Goal: Transaction & Acquisition: Purchase product/service

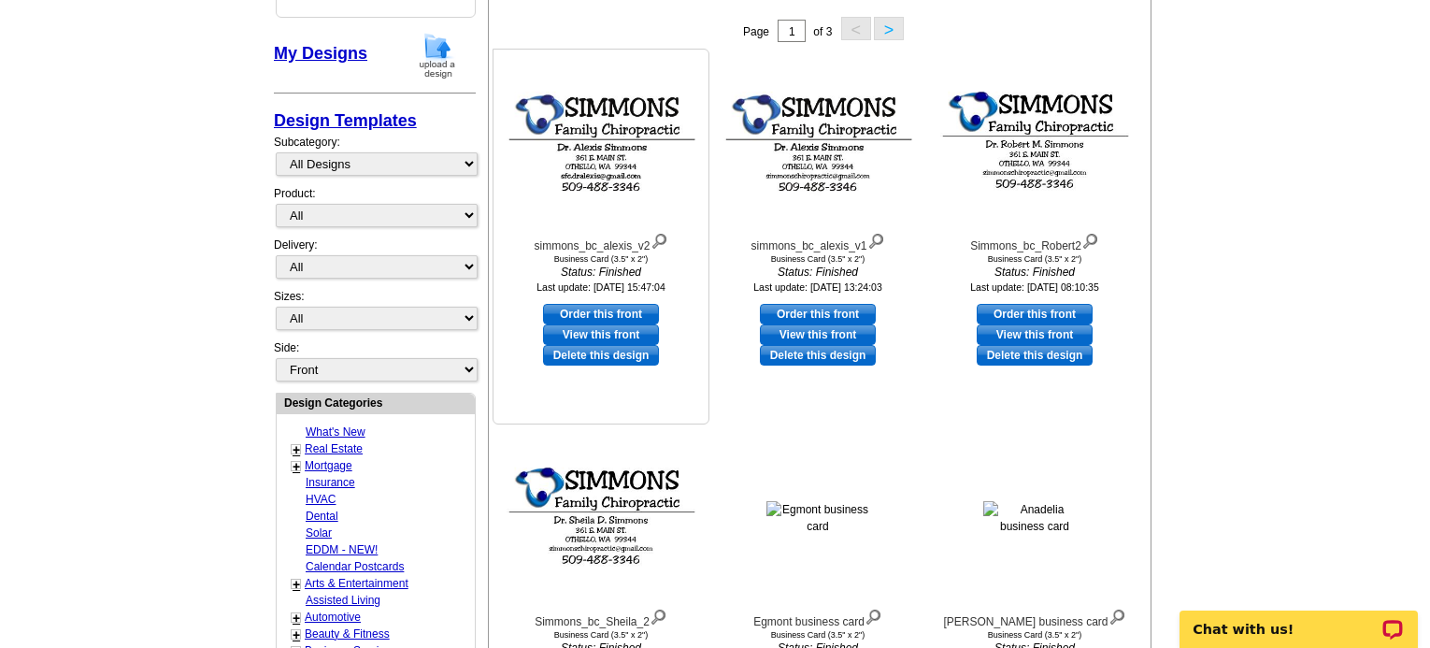
scroll to position [280, 0]
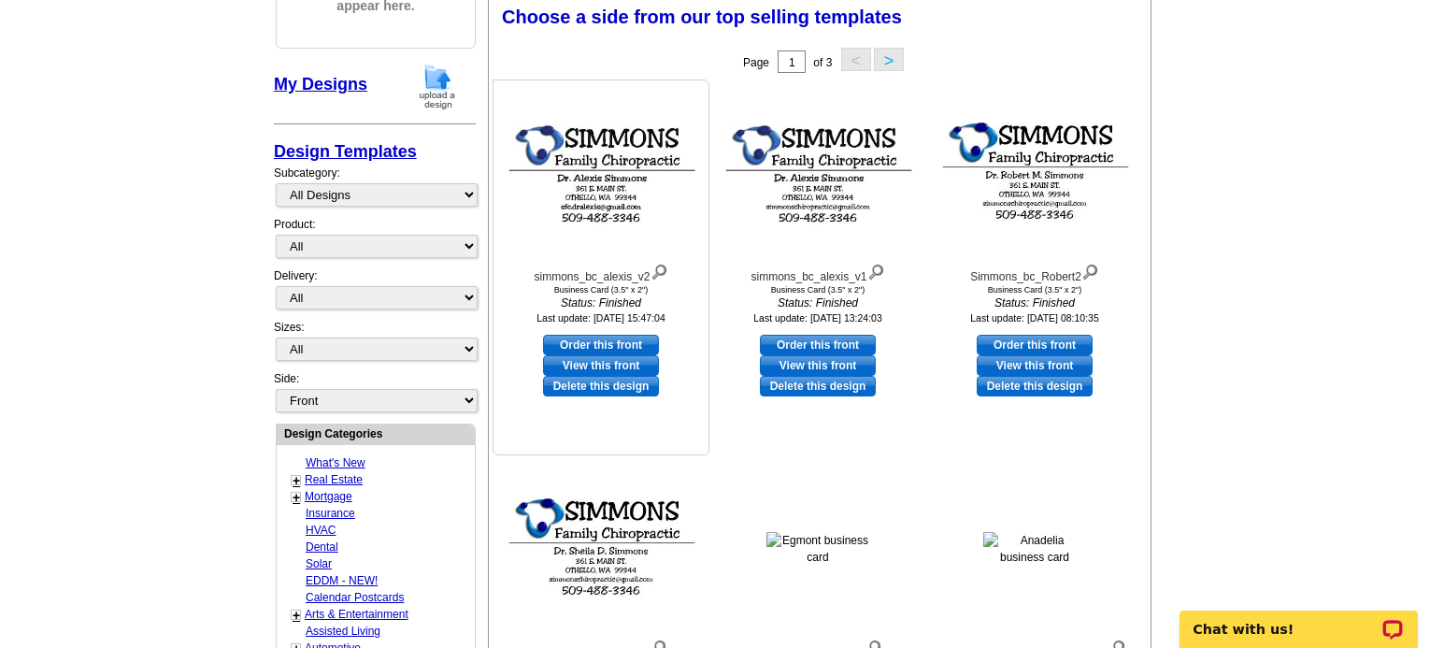
click at [597, 210] on img at bounding box center [601, 173] width 206 height 117
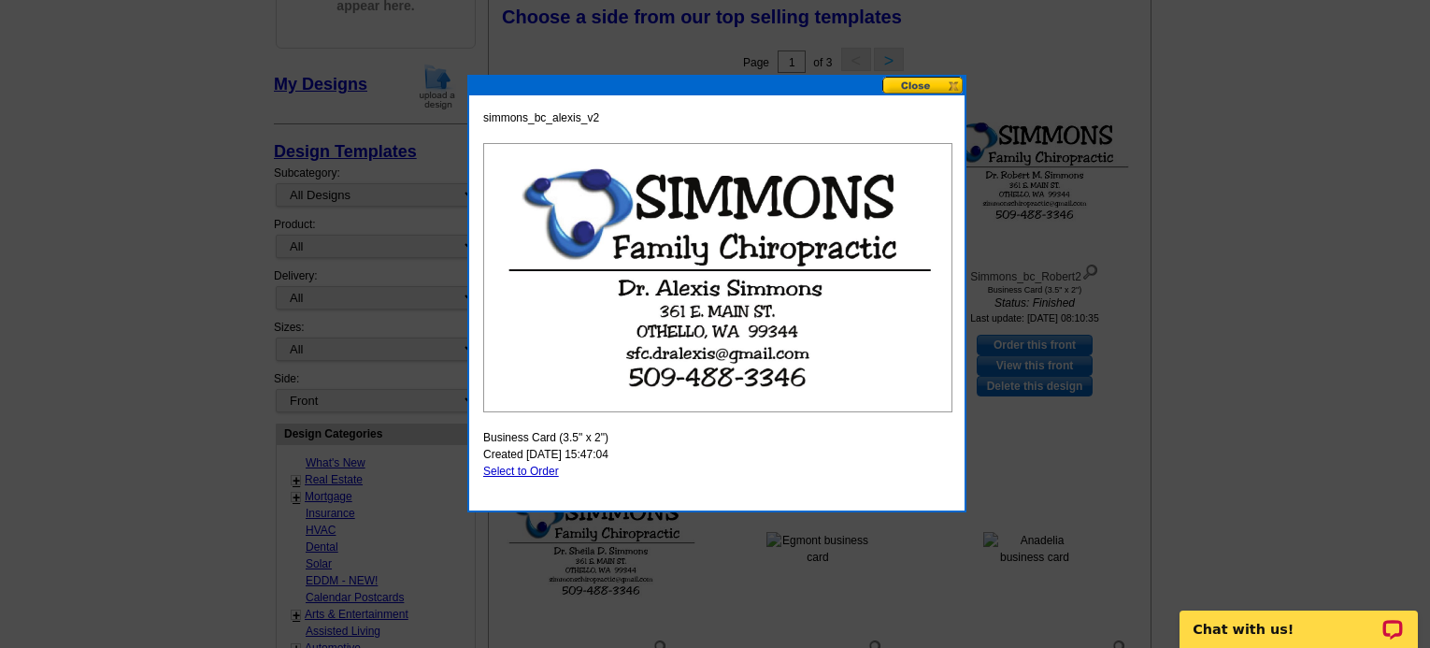
click at [938, 80] on button at bounding box center [923, 86] width 82 height 18
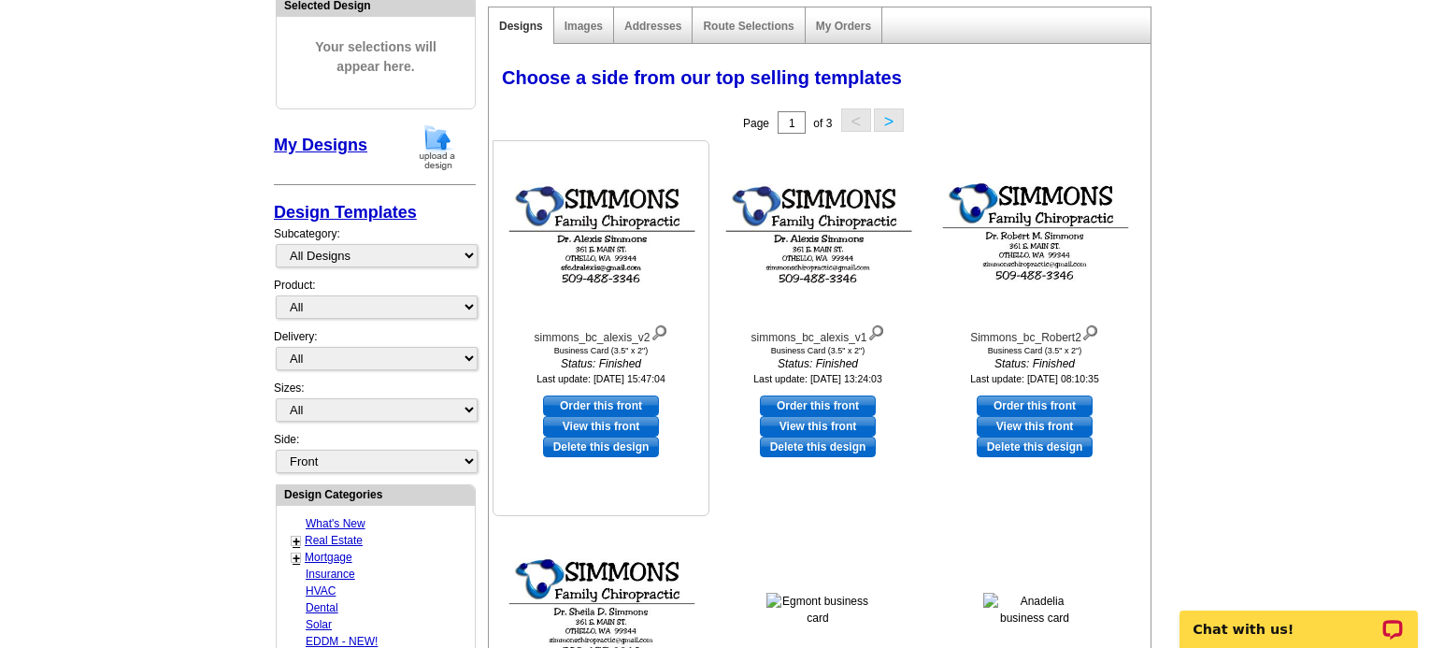
scroll to position [187, 0]
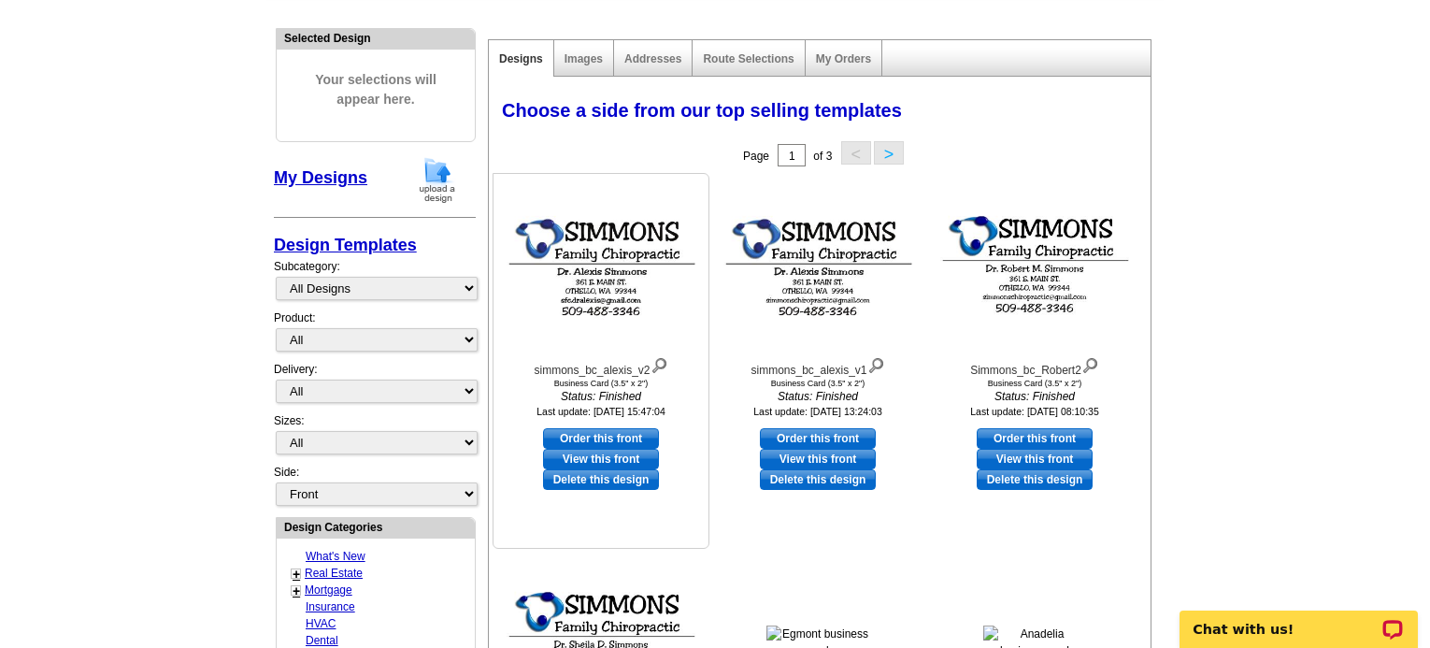
click at [626, 310] on img at bounding box center [601, 266] width 206 height 117
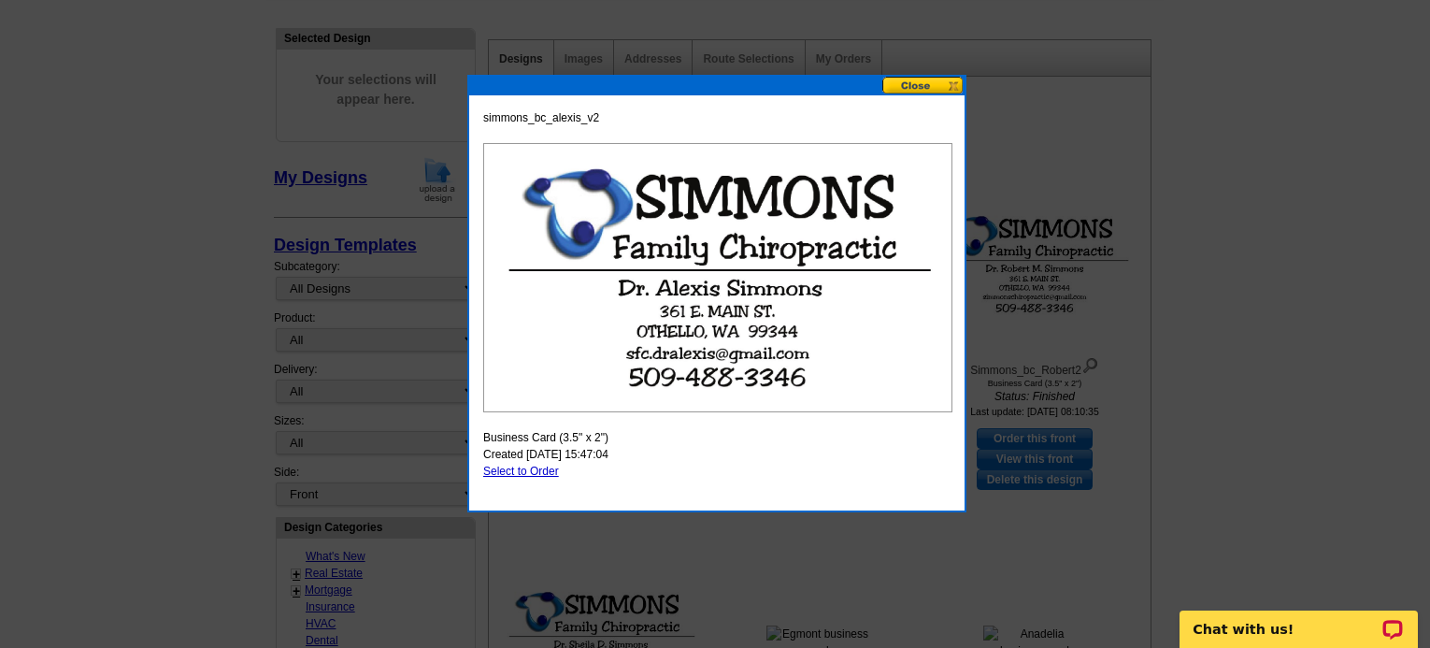
click at [935, 81] on button at bounding box center [923, 86] width 82 height 18
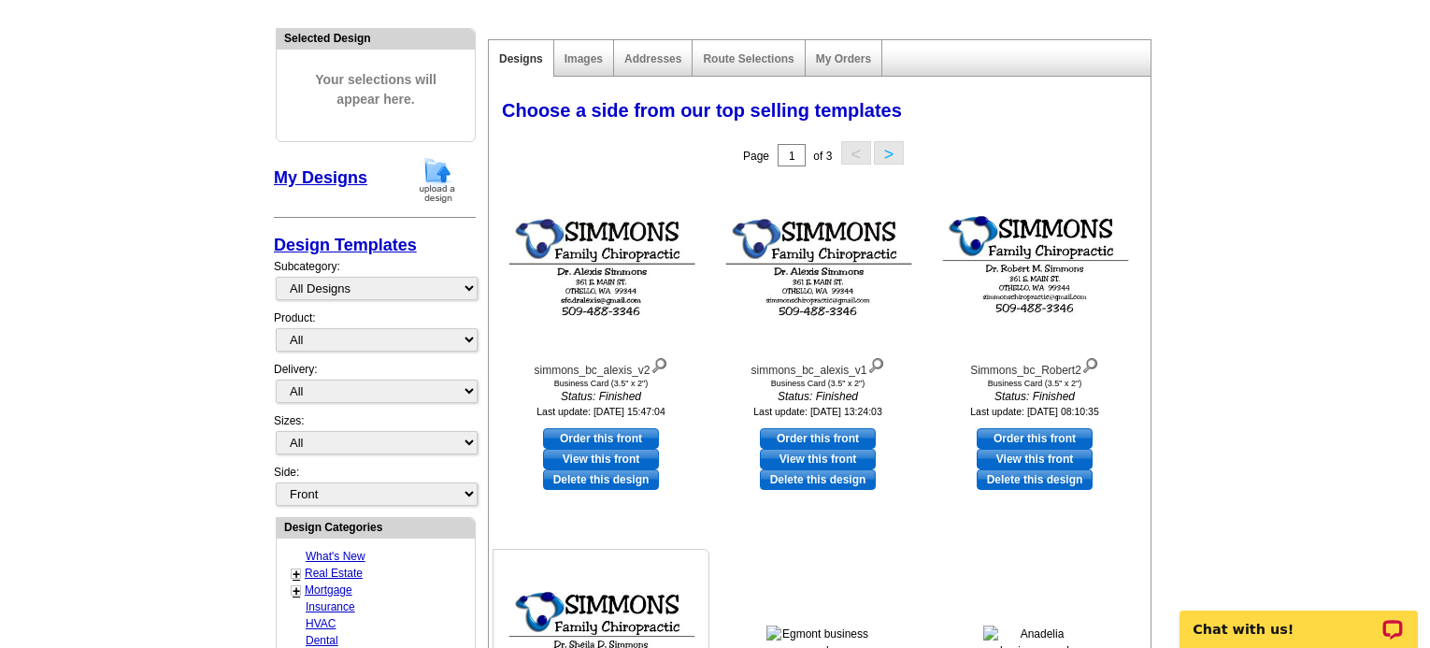
scroll to position [280, 0]
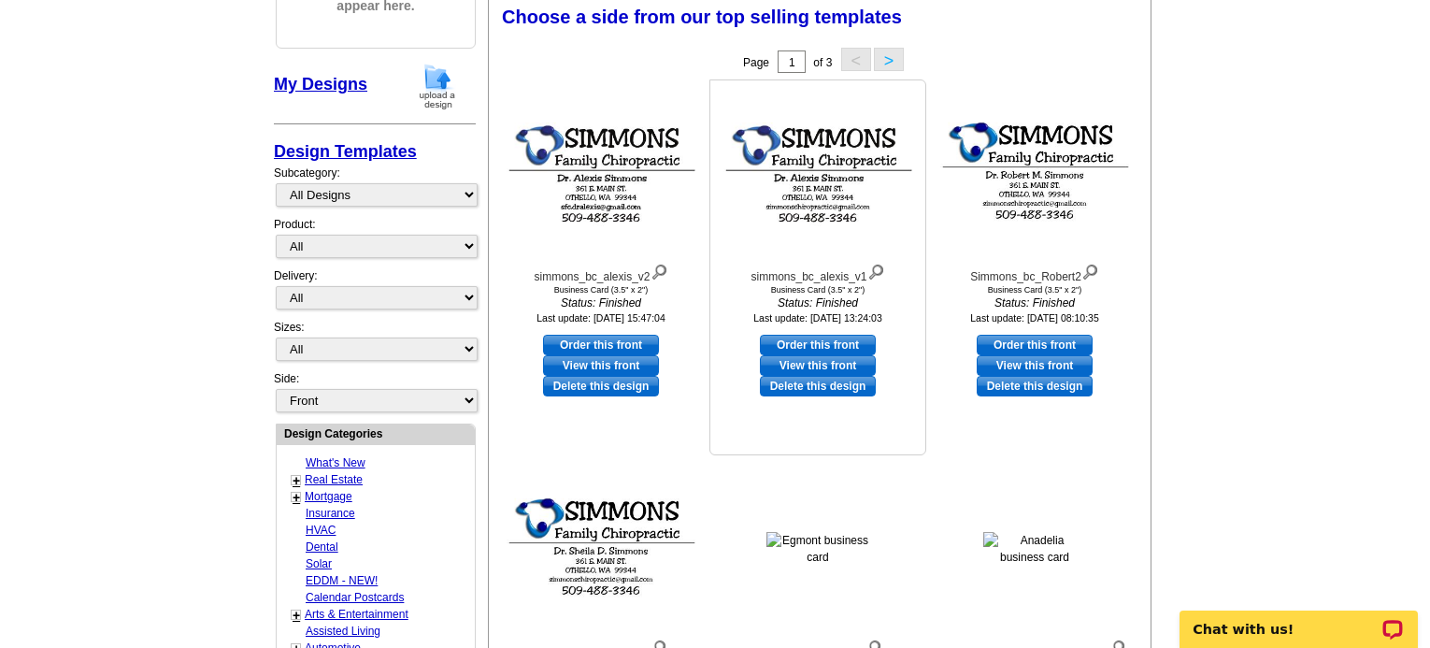
click at [820, 221] on img at bounding box center [818, 173] width 206 height 117
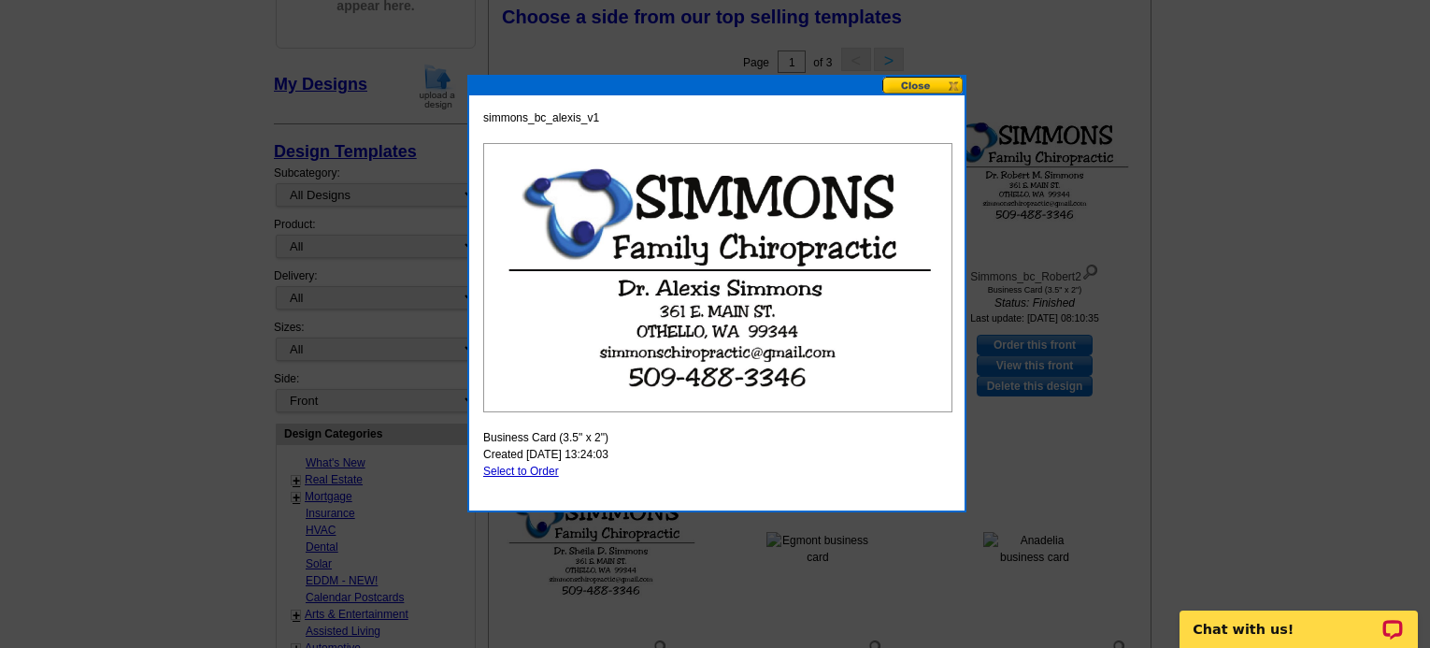
click at [910, 85] on button at bounding box center [923, 86] width 82 height 18
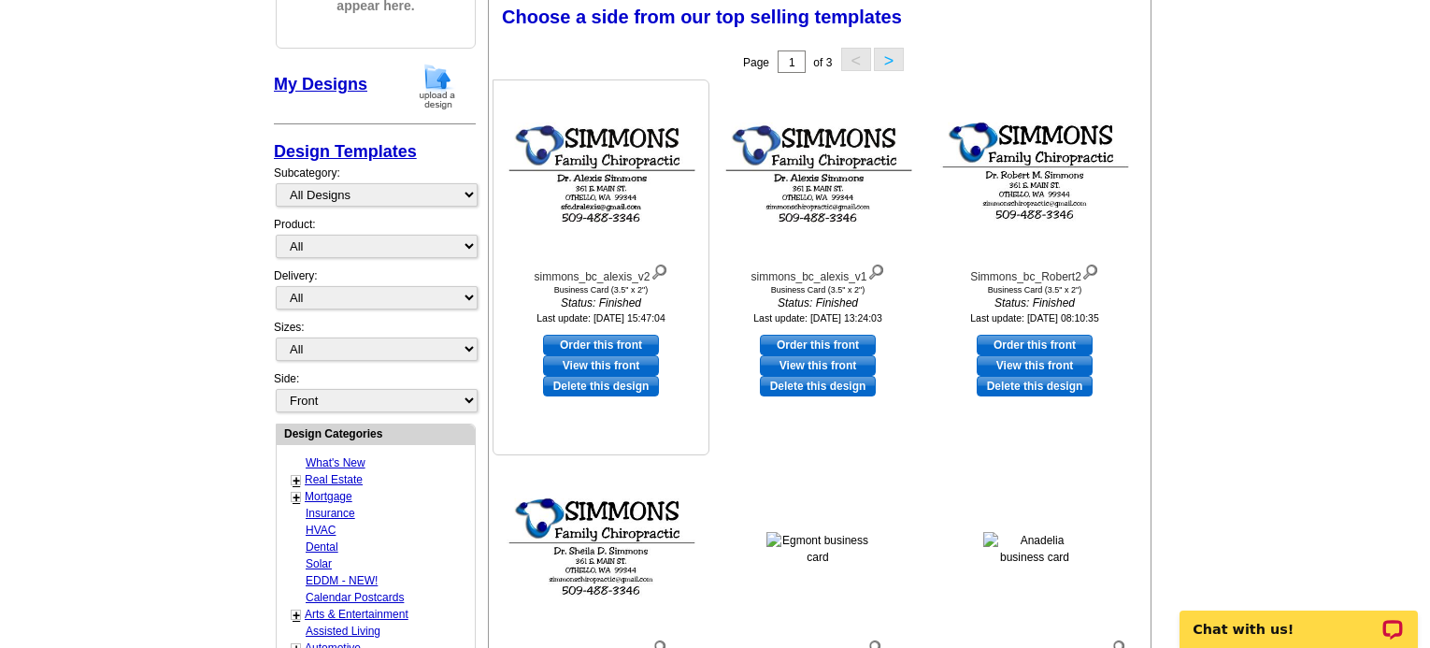
click at [621, 230] on img at bounding box center [601, 173] width 206 height 117
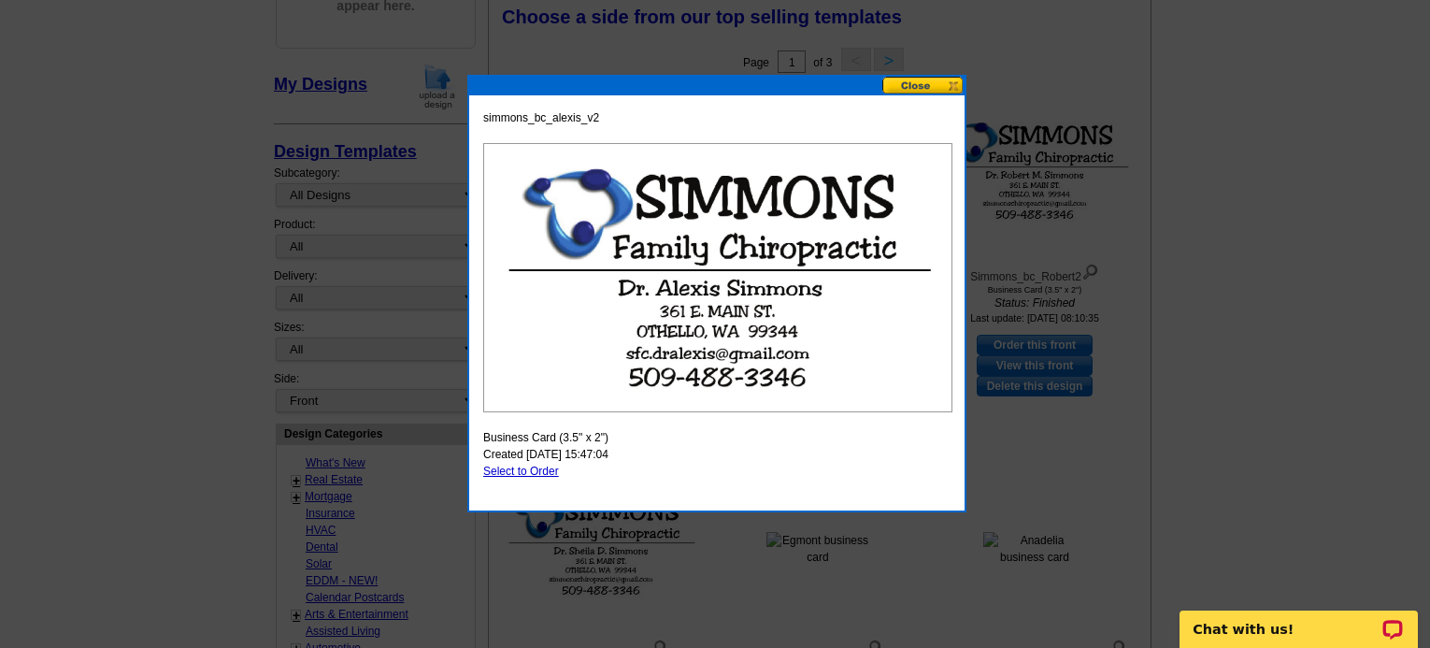
click at [524, 469] on link "Select to Order" at bounding box center [521, 470] width 76 height 13
select select "5"
select select "back"
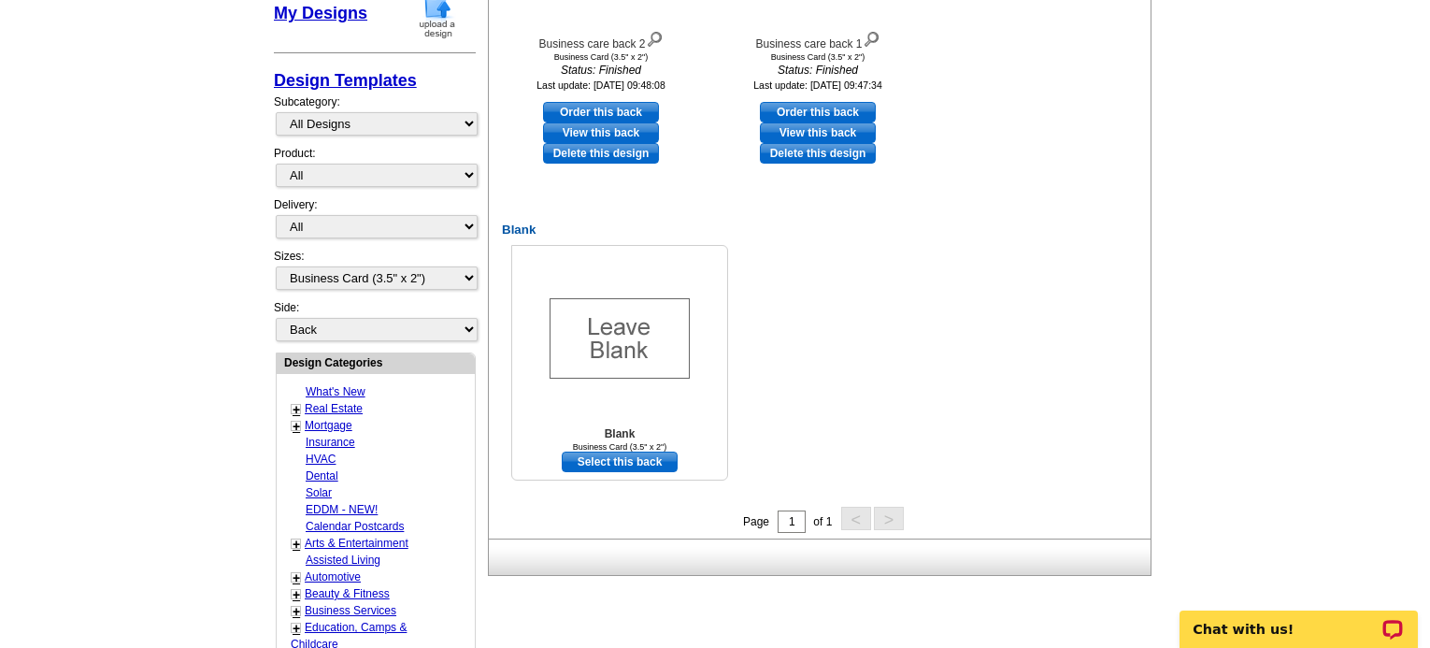
scroll to position [561, 0]
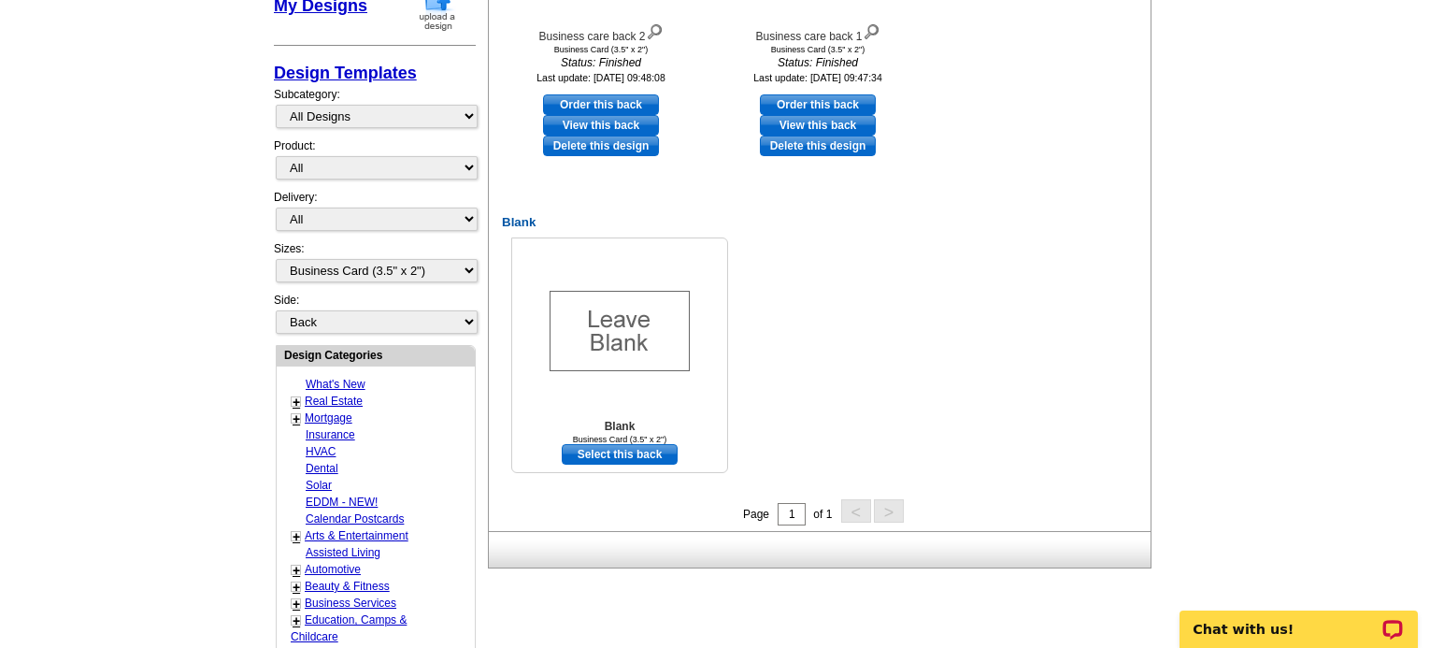
click at [634, 459] on link "Select this back" at bounding box center [620, 454] width 116 height 21
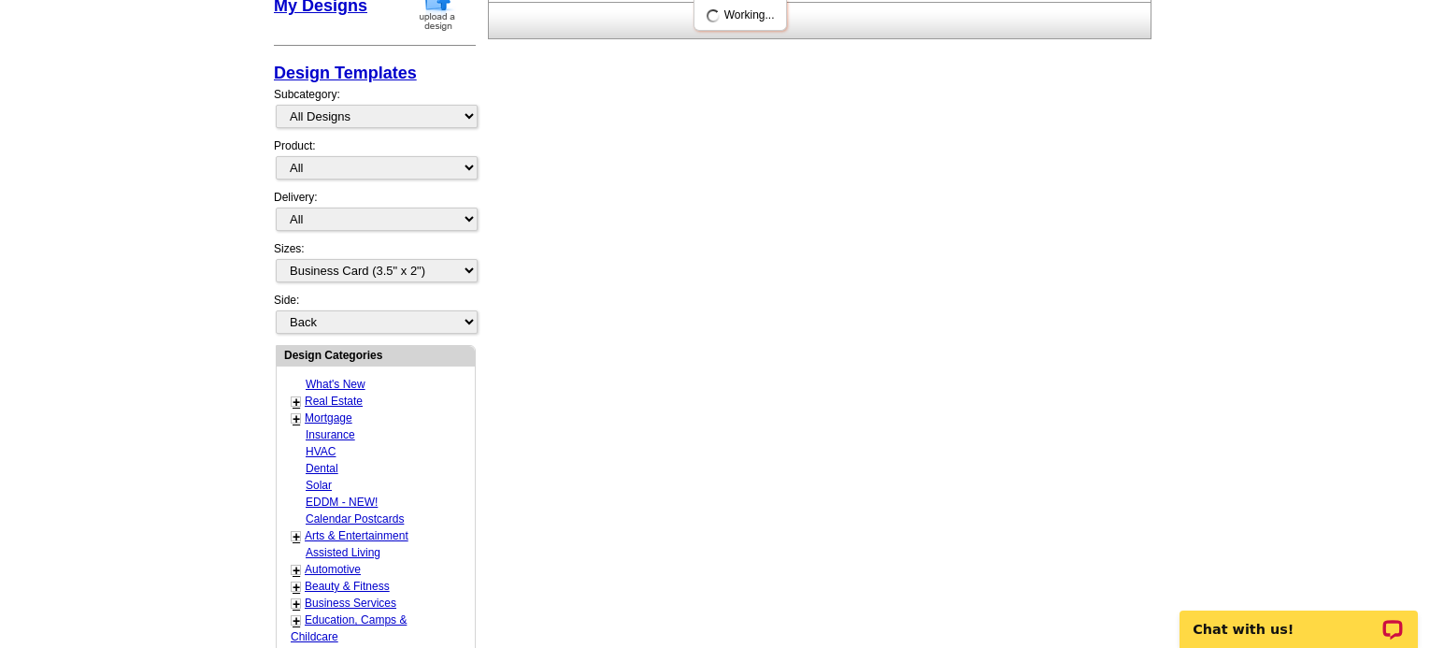
scroll to position [0, 0]
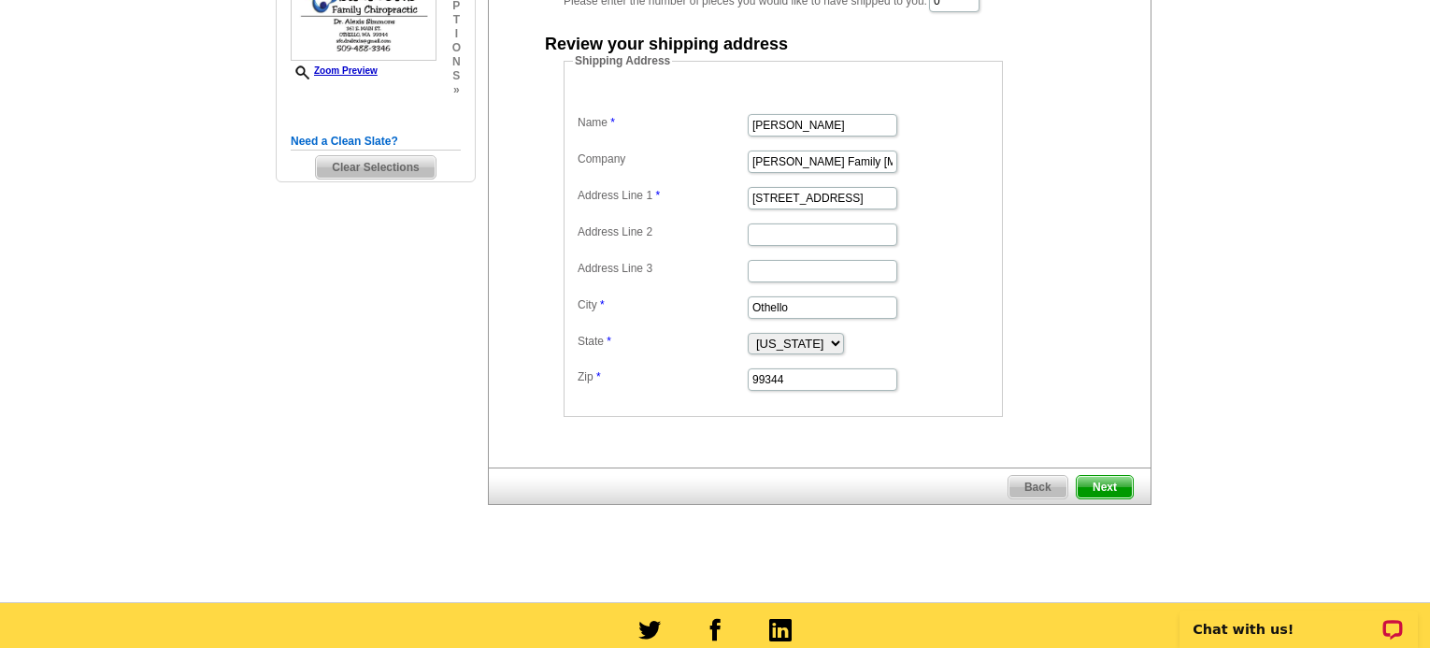
scroll to position [280, 0]
click at [1110, 489] on span "Next" at bounding box center [1105, 486] width 56 height 22
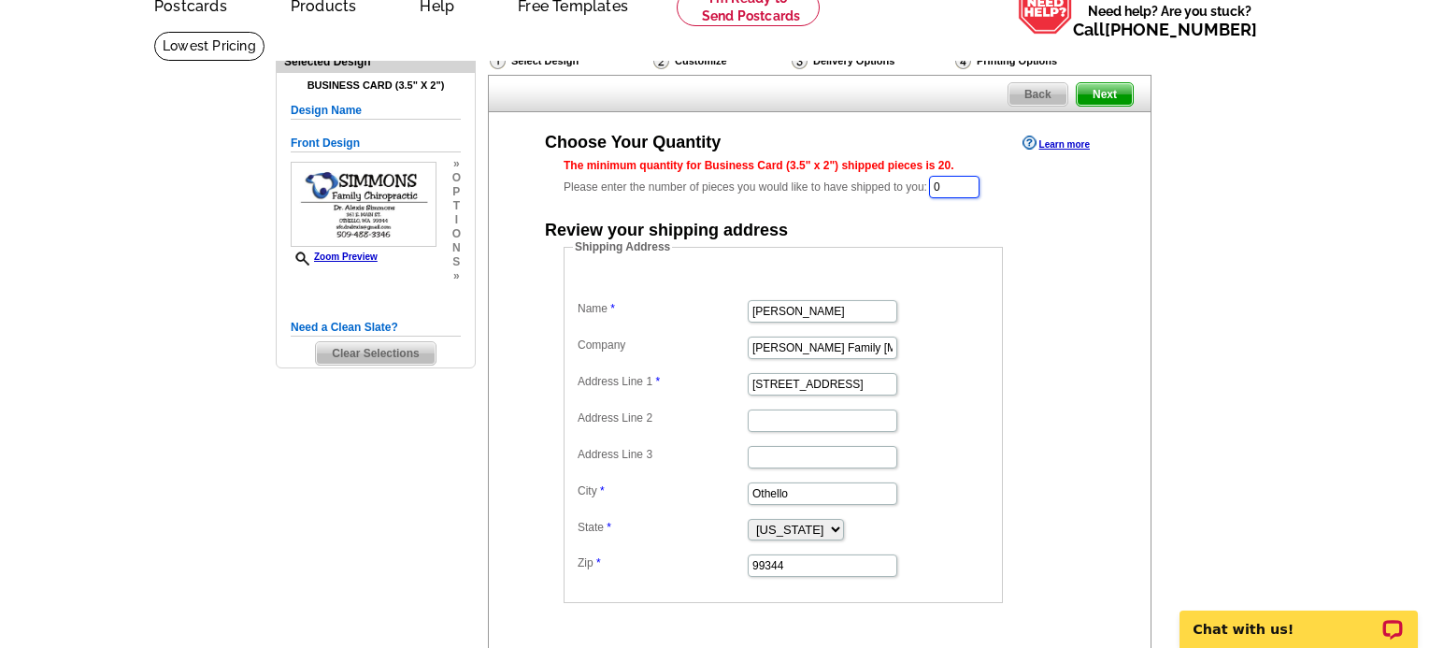
click at [952, 193] on input "0" at bounding box center [954, 187] width 50 height 22
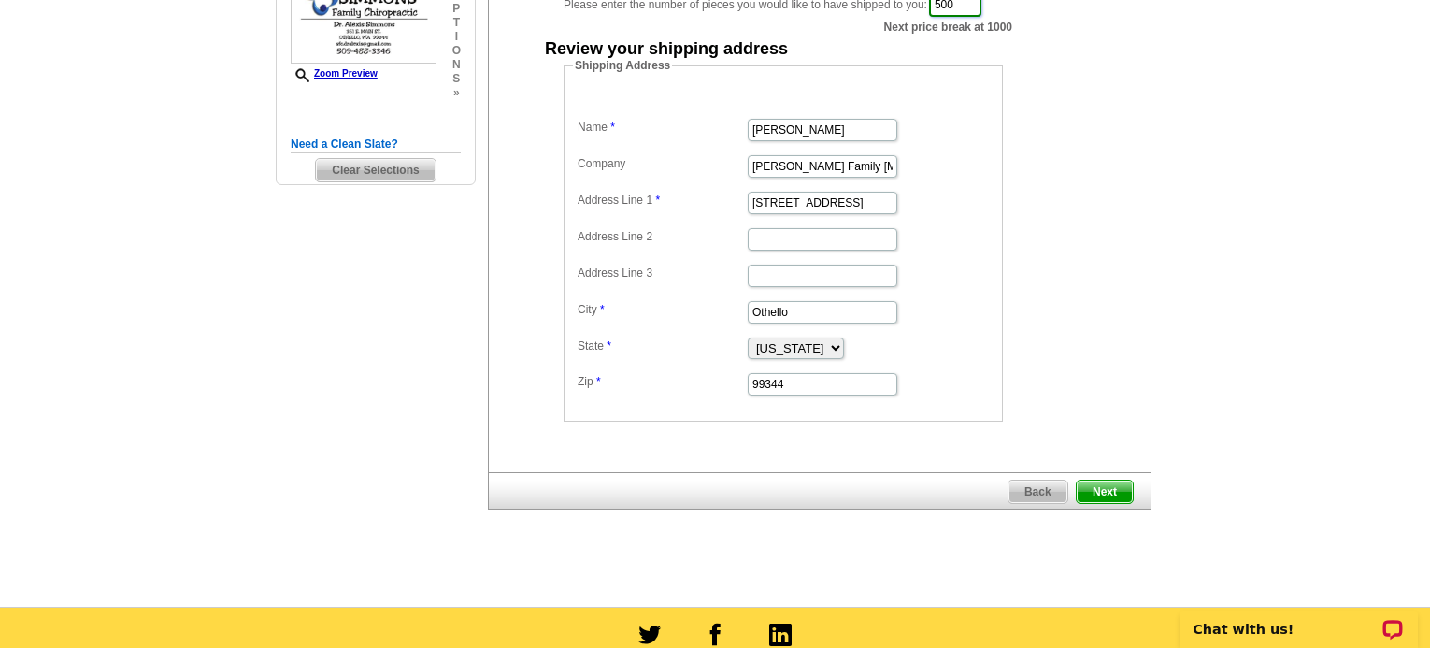
scroll to position [280, 0]
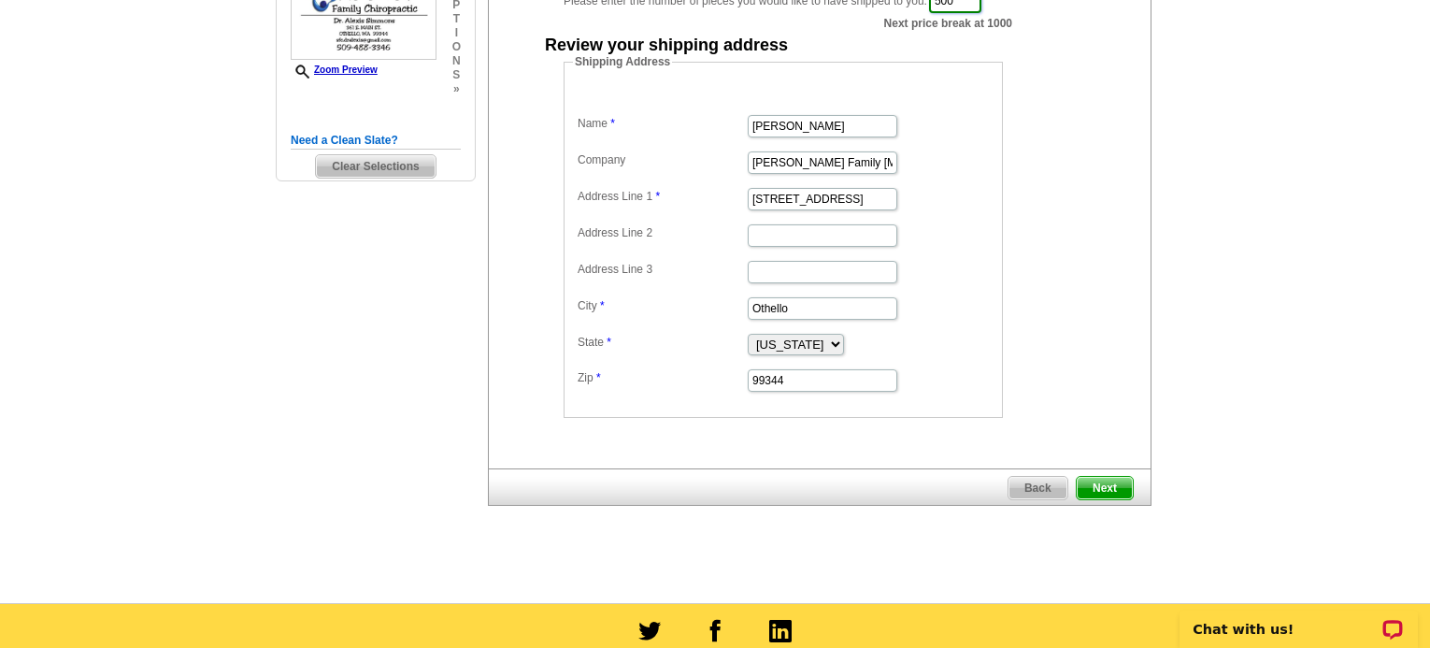
type input "500"
click at [1106, 484] on span "Next" at bounding box center [1105, 488] width 56 height 22
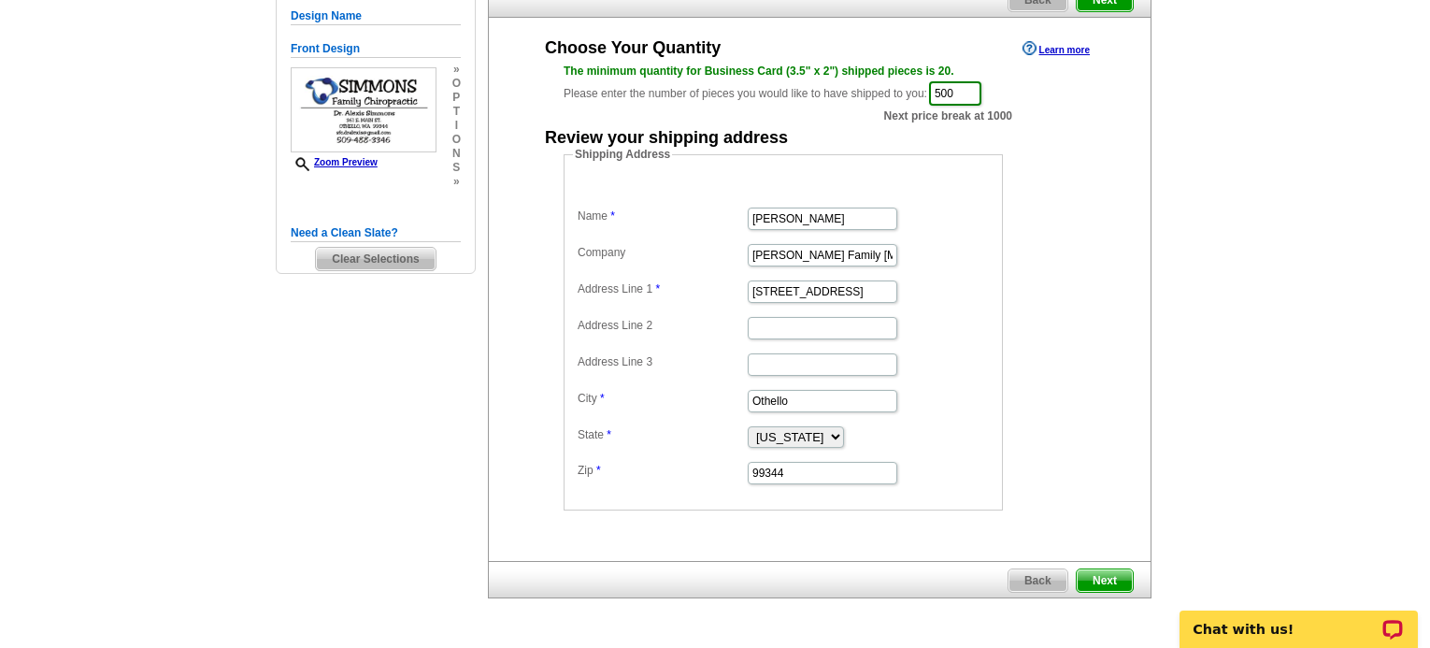
scroll to position [187, 0]
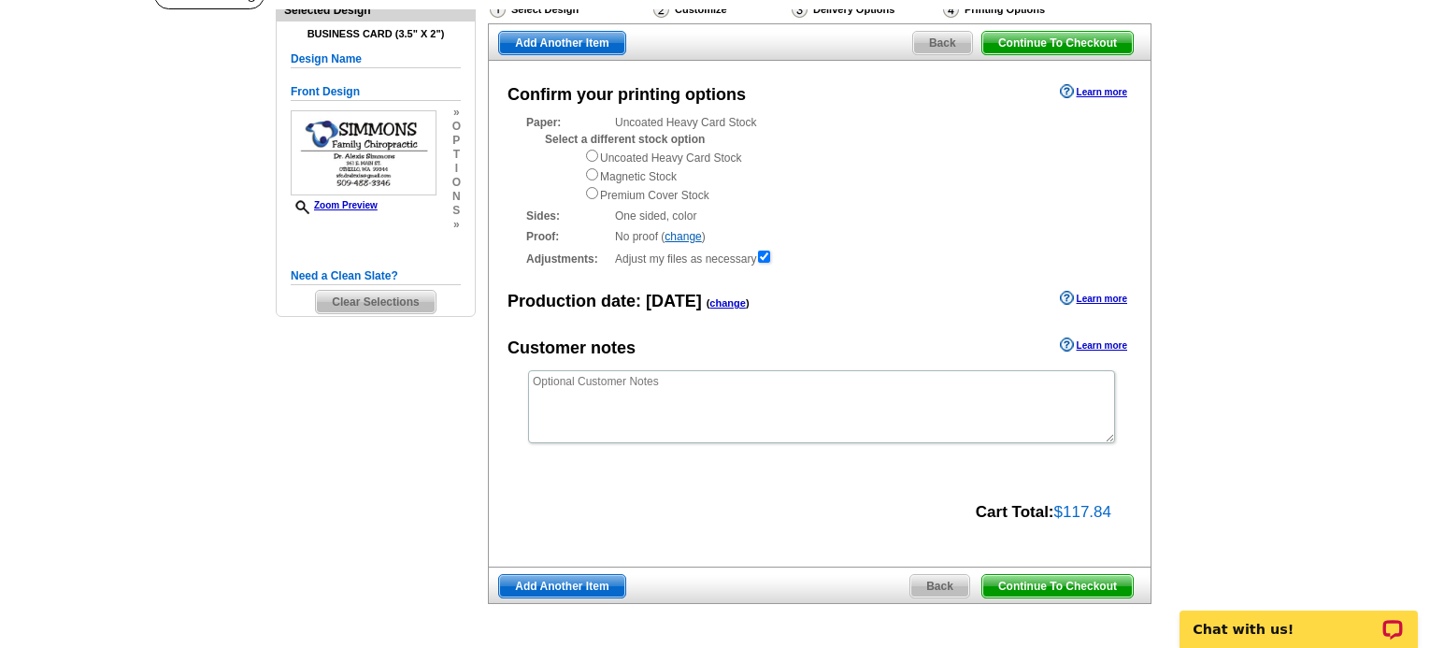
scroll to position [187, 0]
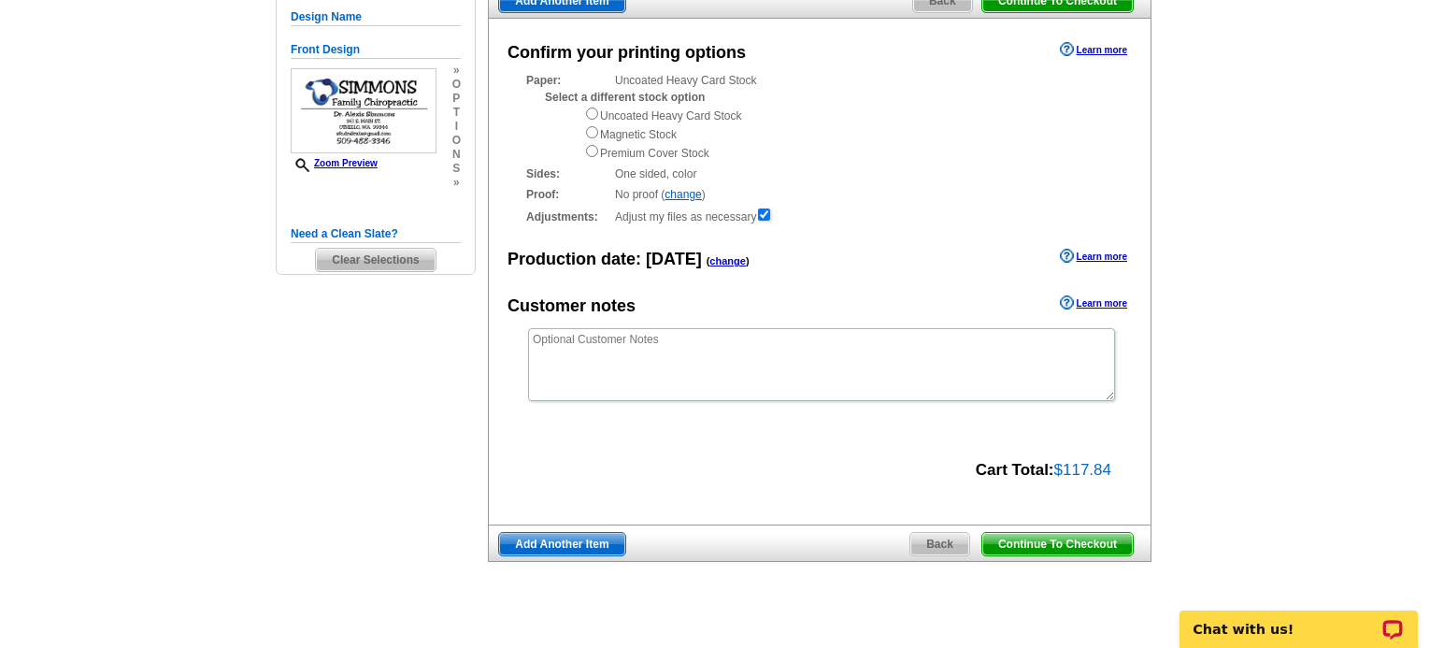
click at [1058, 551] on span "Continue To Checkout" at bounding box center [1057, 544] width 150 height 22
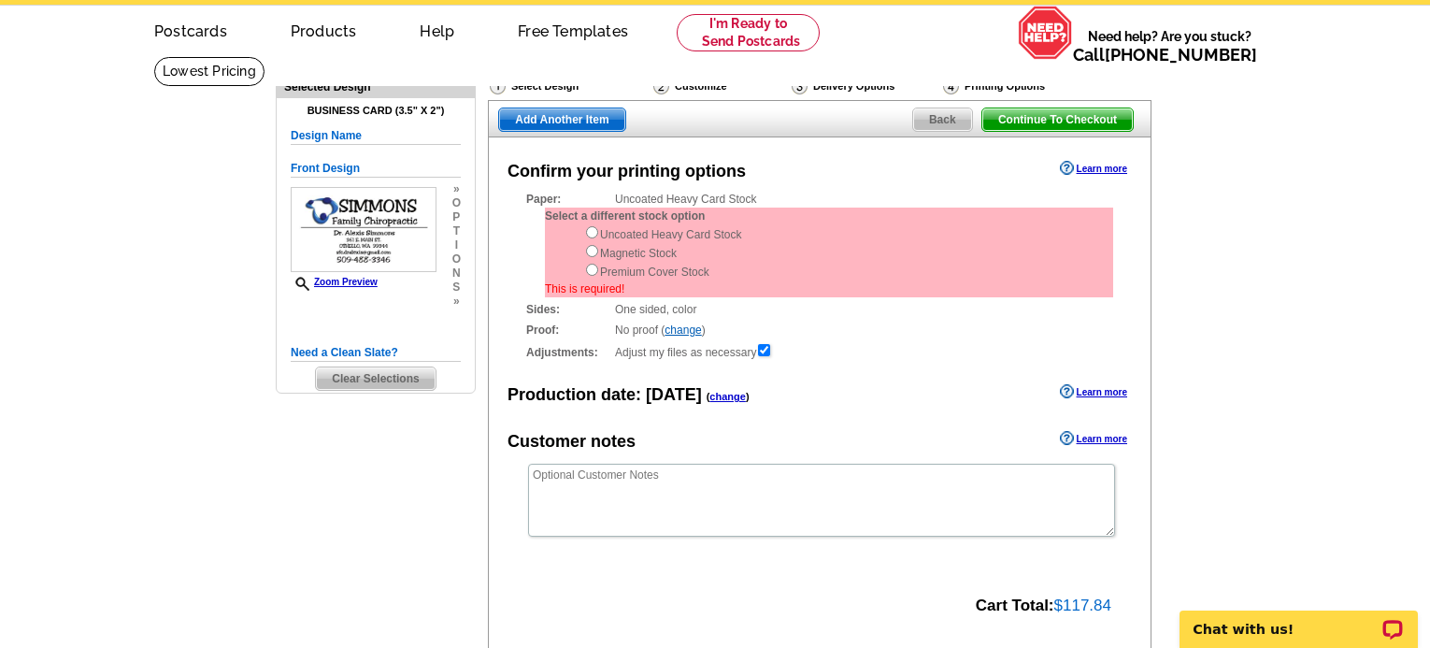
scroll to position [0, 0]
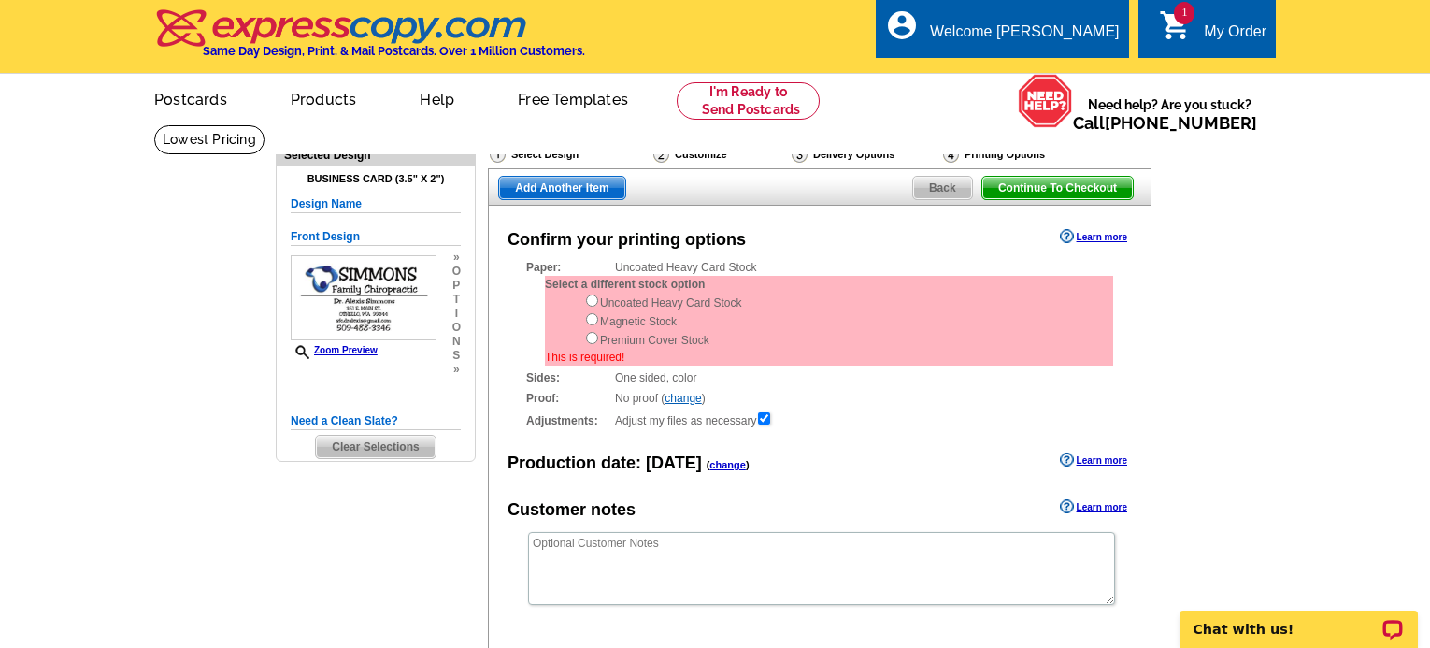
click at [597, 306] on div "Uncoated Heavy Card Stock Magnetic Stock Premium Cover Stock" at bounding box center [848, 321] width 529 height 56
click at [593, 307] on input "radio" at bounding box center [592, 300] width 12 height 12
radio input "true"
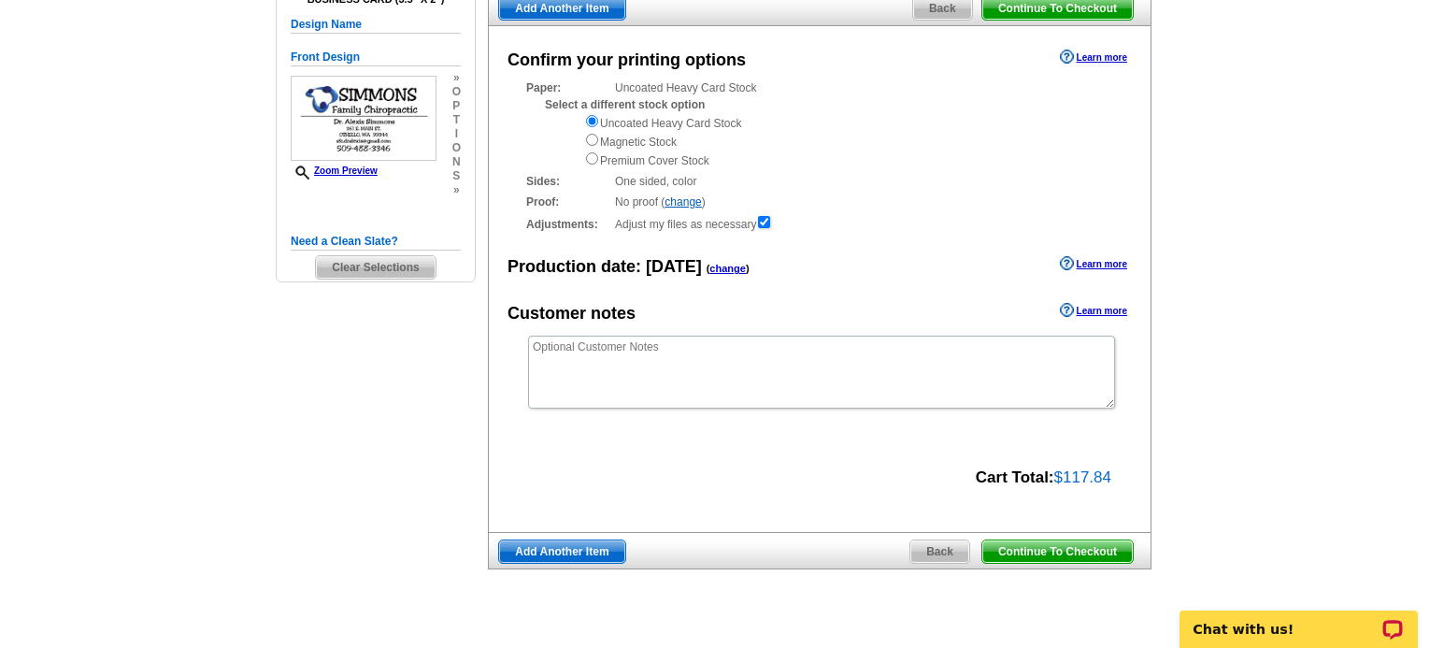
scroll to position [187, 0]
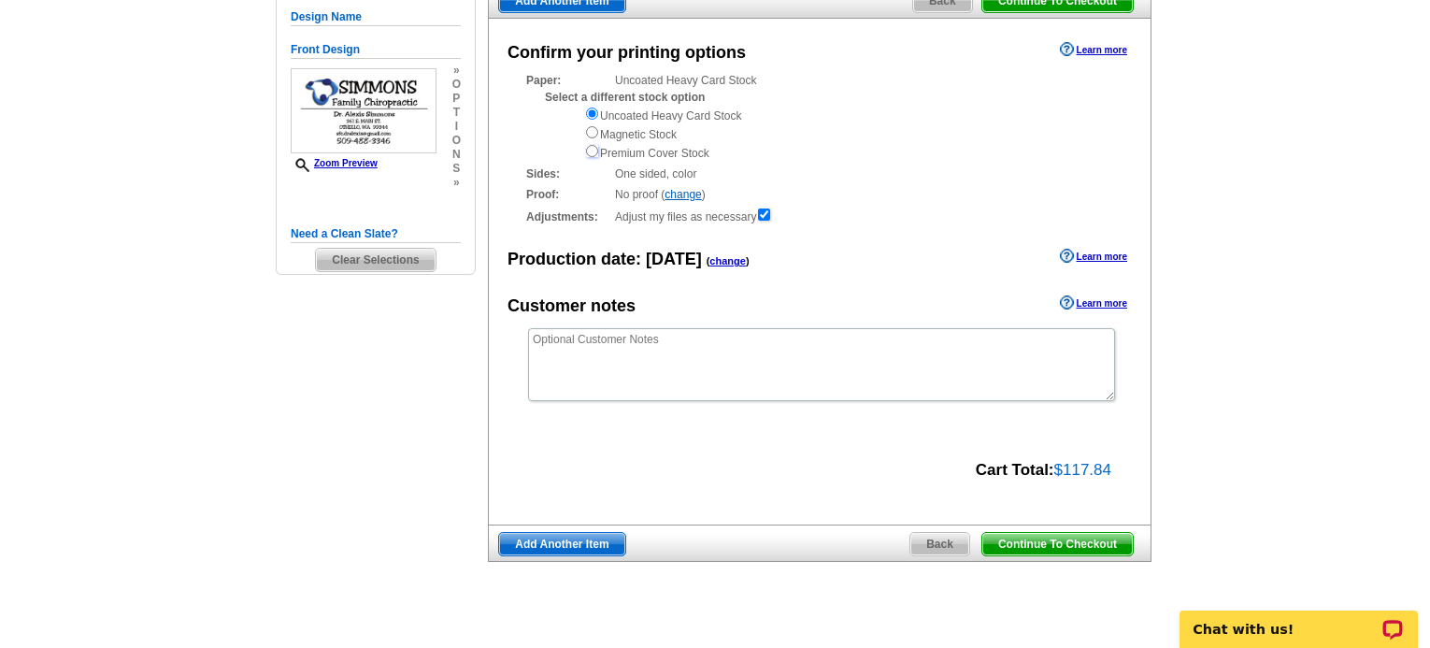
click at [590, 152] on input "radio" at bounding box center [592, 151] width 12 height 12
radio input "true"
click at [592, 115] on input "radio" at bounding box center [592, 113] width 12 height 12
radio input "true"
click at [1049, 544] on span "Continue To Checkout" at bounding box center [1057, 544] width 150 height 22
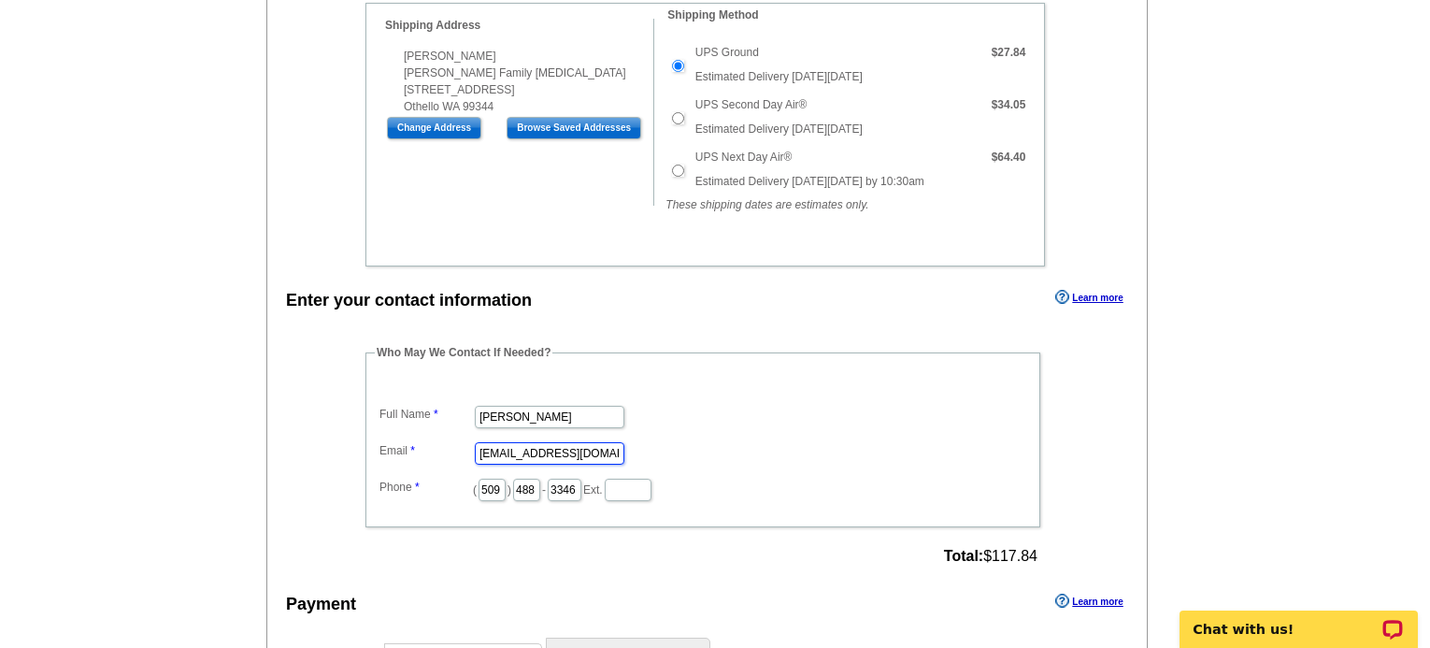
drag, startPoint x: 614, startPoint y: 451, endPoint x: 467, endPoint y: 448, distance: 146.8
click at [467, 448] on dl "Full Name [PERSON_NAME] Email [EMAIL_ADDRESS][DOMAIN_NAME] Phone ( 509 ) 488 - …" at bounding box center [703, 440] width 656 height 126
click at [546, 450] on input "[EMAIL_ADDRESS][DOMAIN_NAME]" at bounding box center [550, 453] width 150 height 22
drag, startPoint x: 548, startPoint y: 458, endPoint x: 394, endPoint y: 442, distance: 154.1
click at [394, 442] on dd "[EMAIL_ADDRESS][DOMAIN_NAME]" at bounding box center [703, 451] width 656 height 29
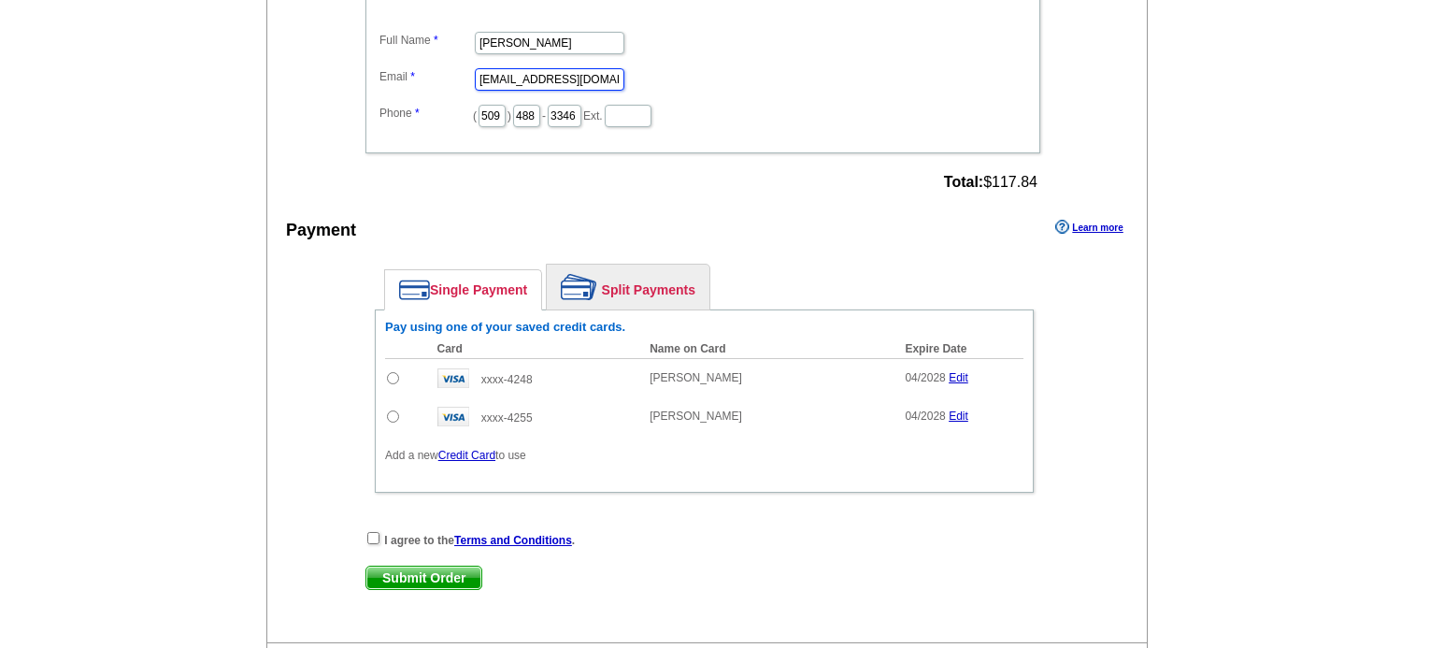
scroll to position [841, 0]
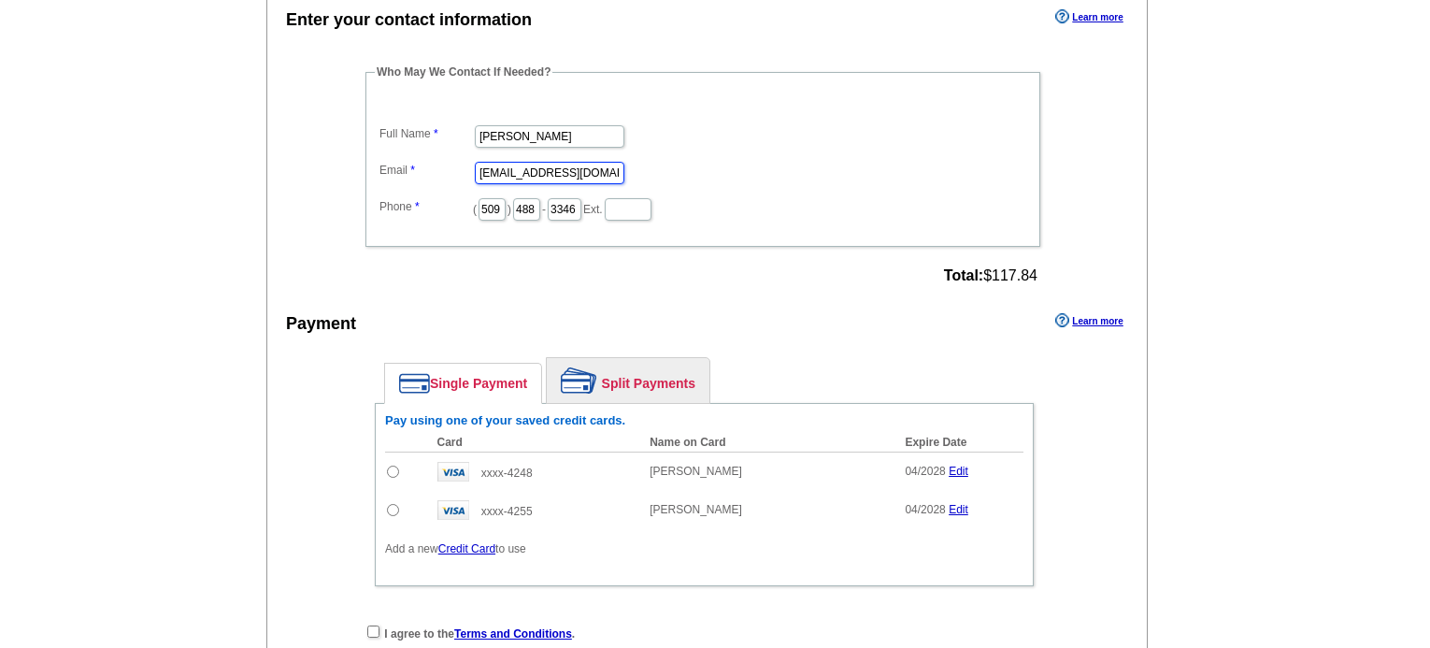
type input "[EMAIL_ADDRESS][DOMAIN_NAME]"
click at [784, 295] on div "Enter your contact information Learn more Who May We Contact If Needed? Full Na…" at bounding box center [706, 370] width 879 height 731
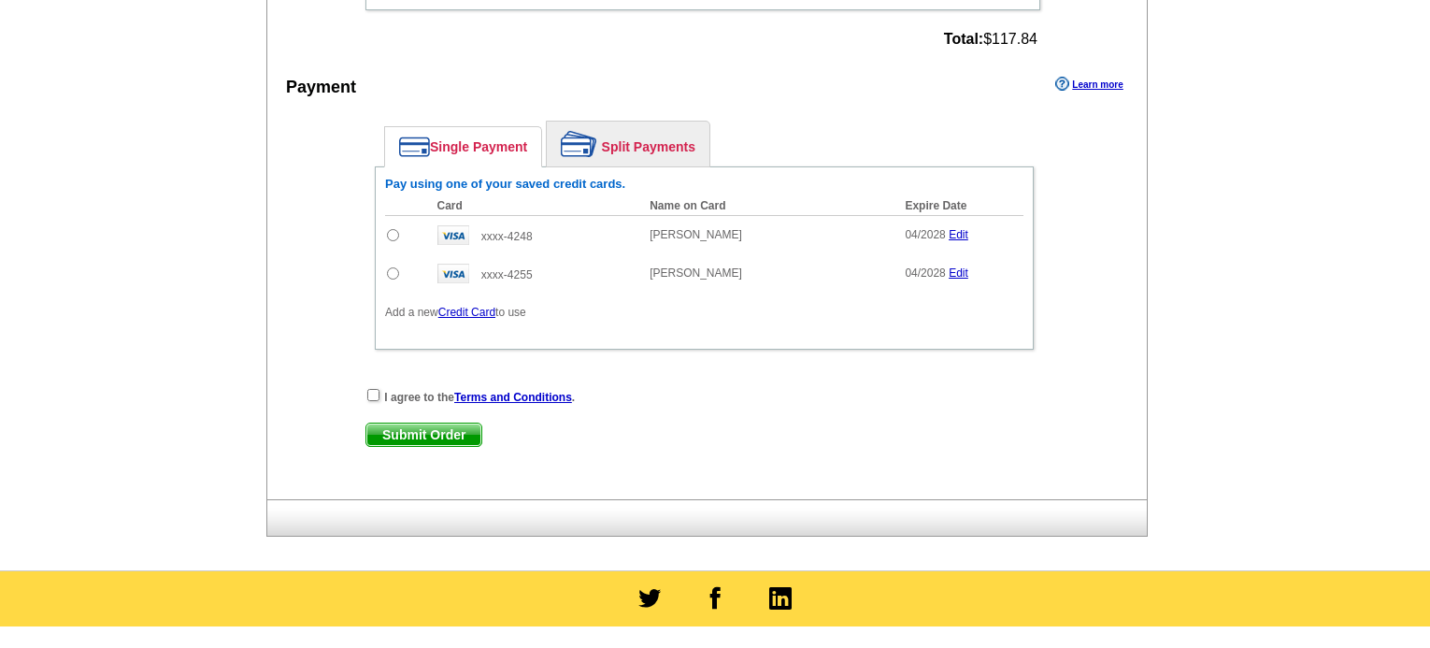
scroll to position [1121, 0]
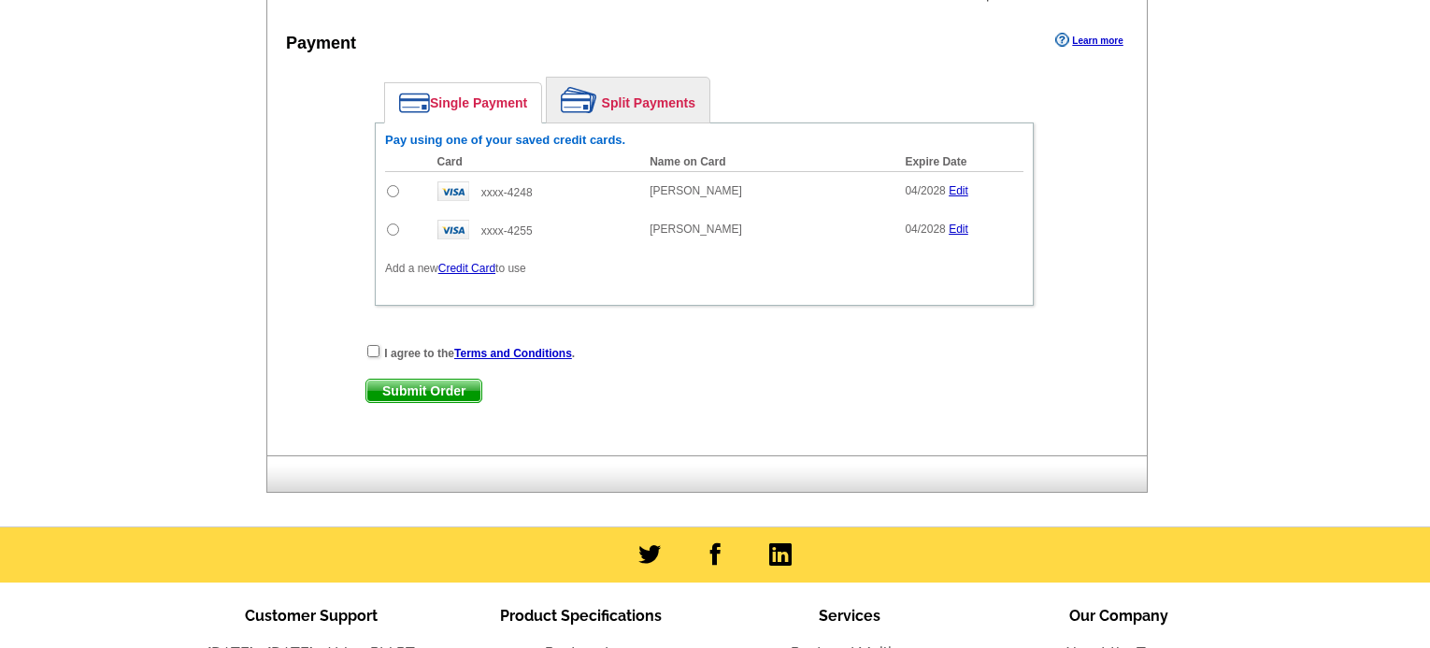
click at [483, 274] on link "Credit Card" at bounding box center [466, 268] width 57 height 13
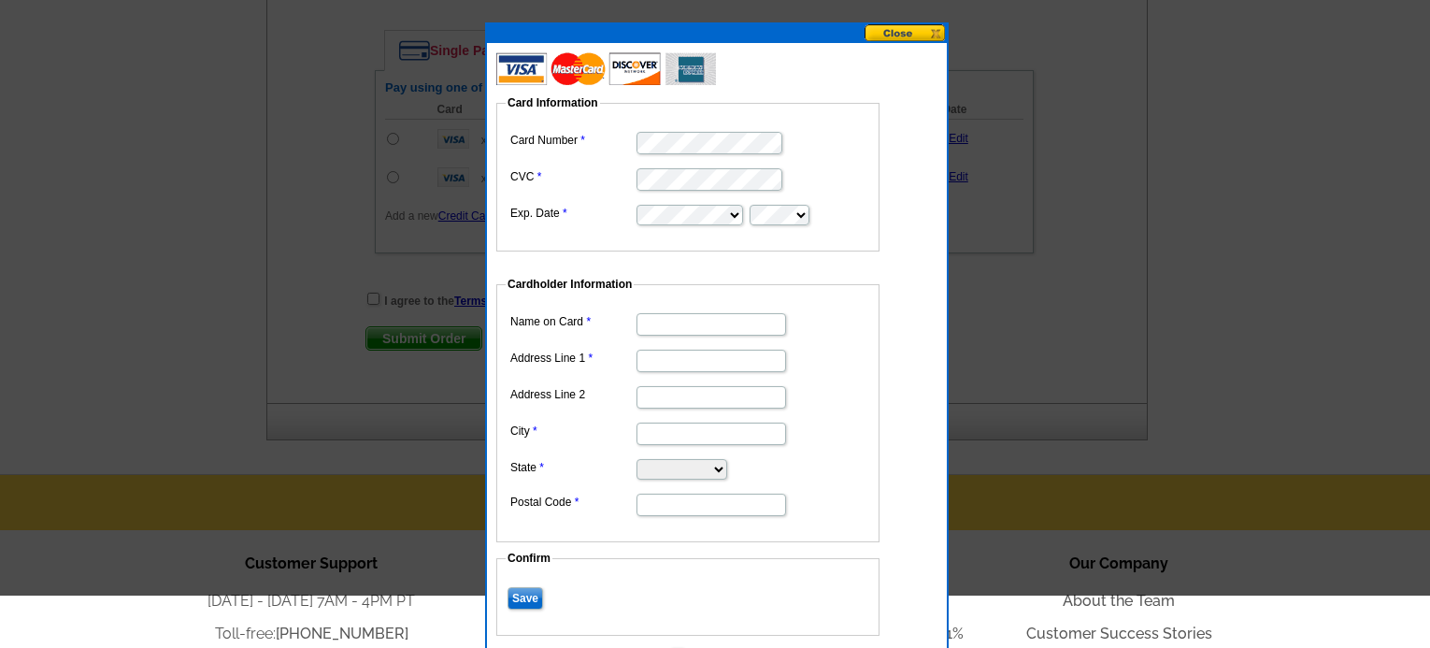
scroll to position [1215, 0]
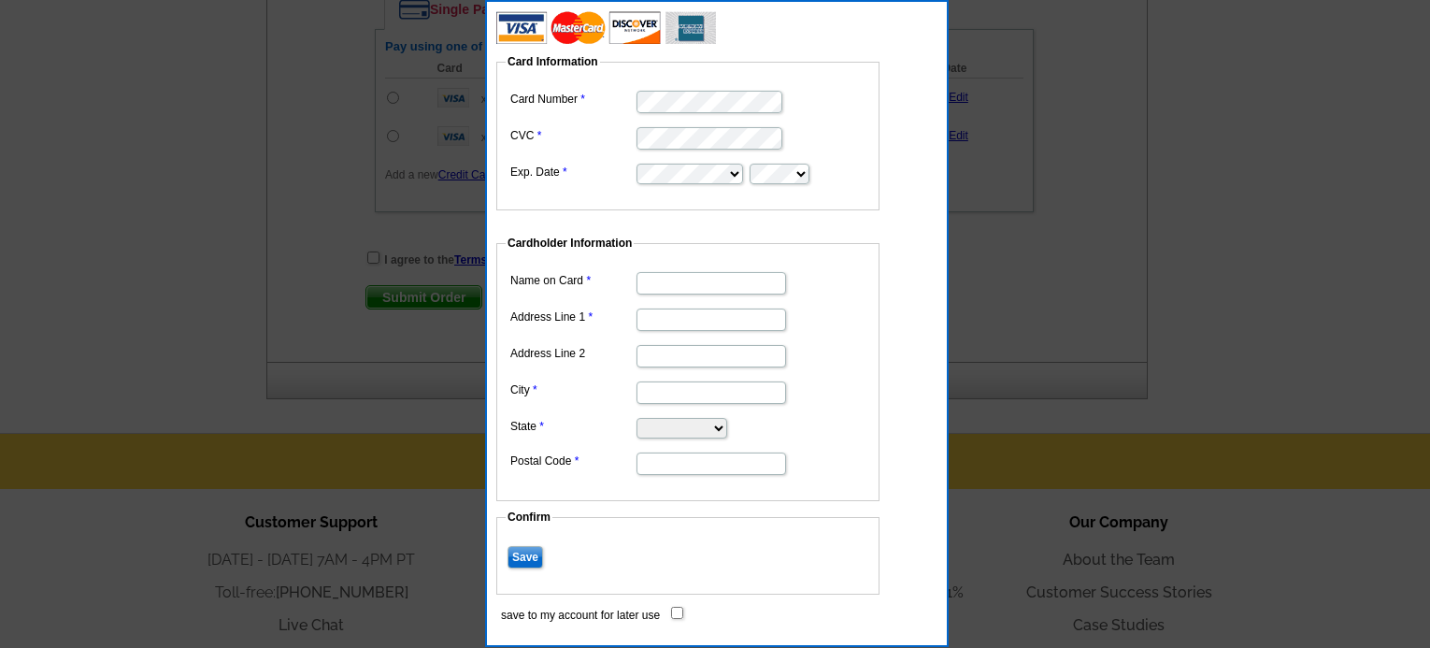
click at [693, 280] on input "Name on Card" at bounding box center [711, 283] width 150 height 22
click at [692, 278] on input "[PERSON_NAME]" at bounding box center [711, 283] width 150 height 22
type input "[PERSON_NAME]"
click at [659, 321] on input "Address Line 1" at bounding box center [711, 319] width 150 height 22
type input "1"
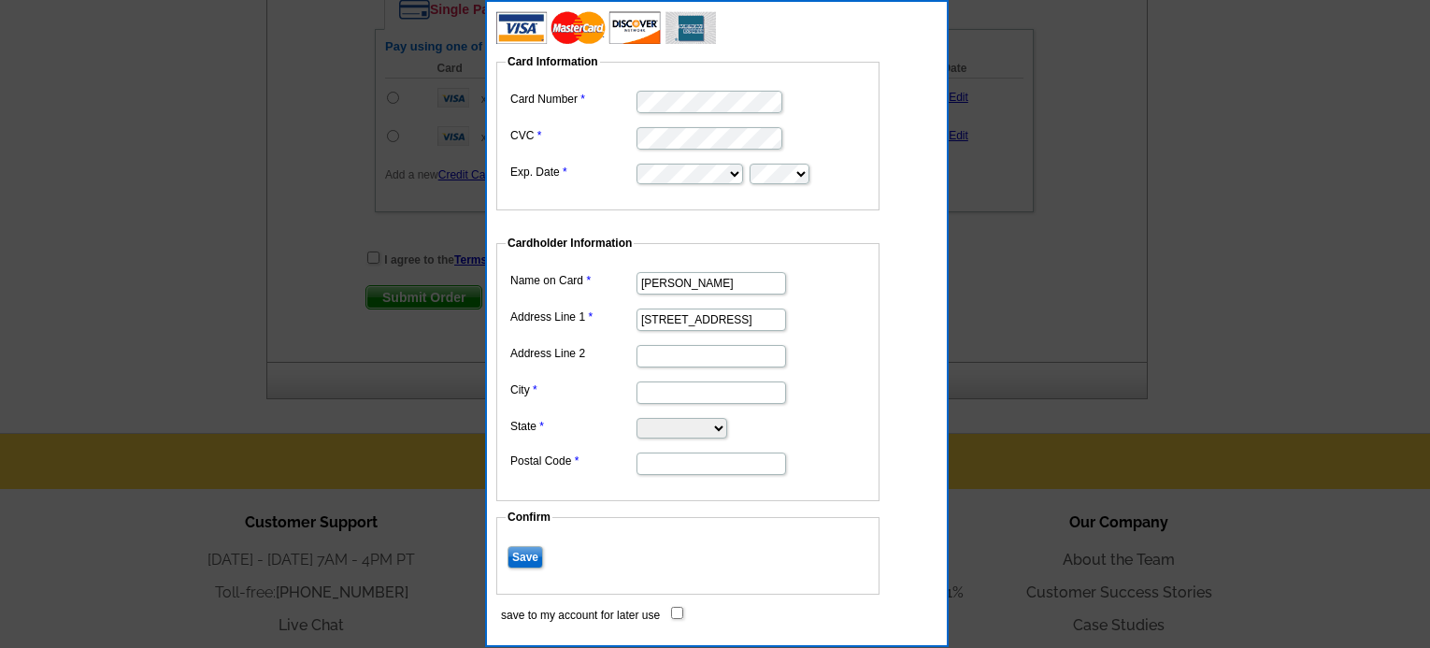
type input "[STREET_ADDRESS]"
click at [644, 395] on input "City" at bounding box center [711, 392] width 150 height 22
type input "Othello"
select select "WA"
click at [666, 456] on input "Postal Code" at bounding box center [711, 463] width 150 height 22
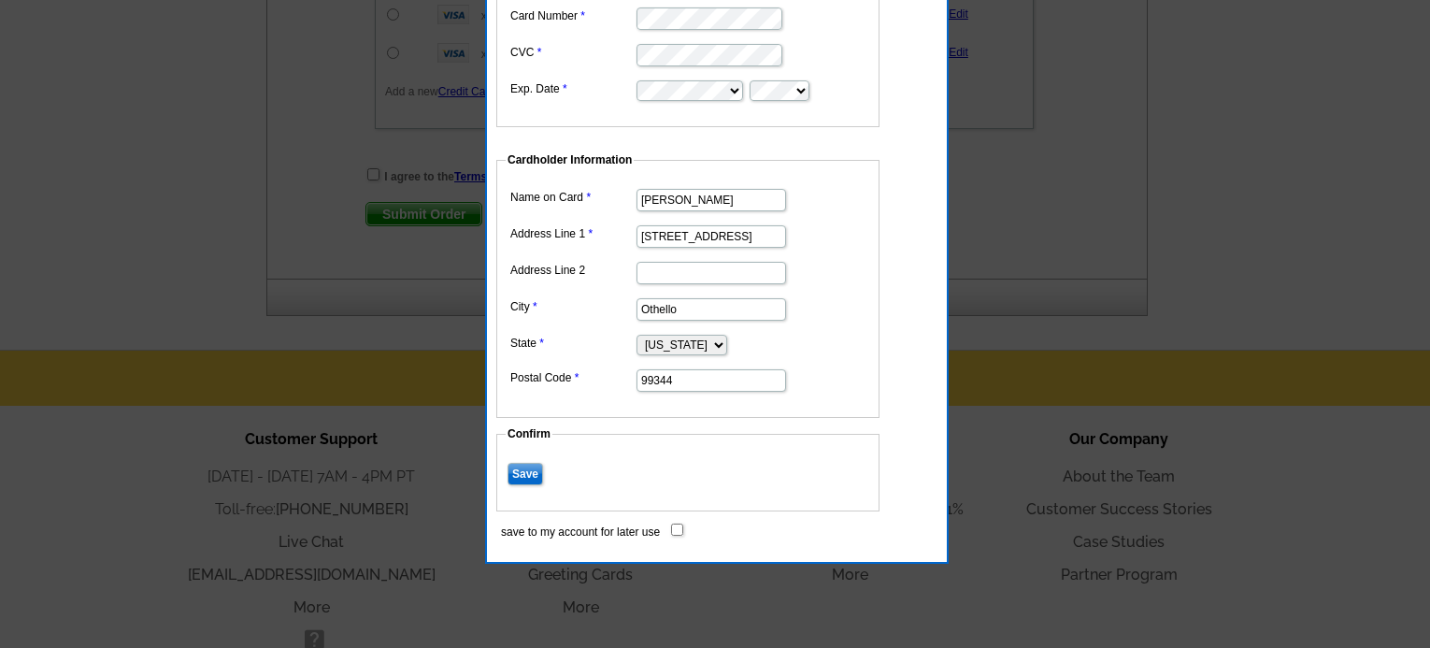
scroll to position [1401, 0]
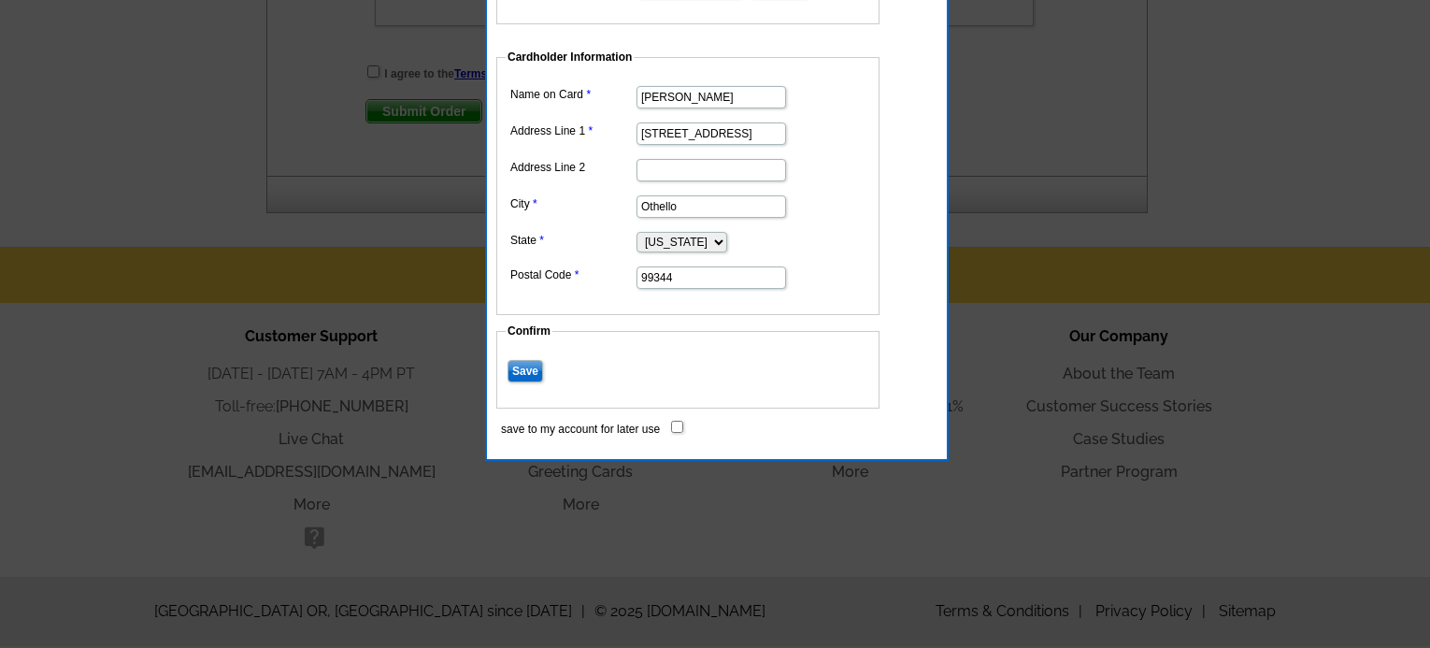
type input "99344"
click at [521, 368] on input "Save" at bounding box center [525, 371] width 36 height 22
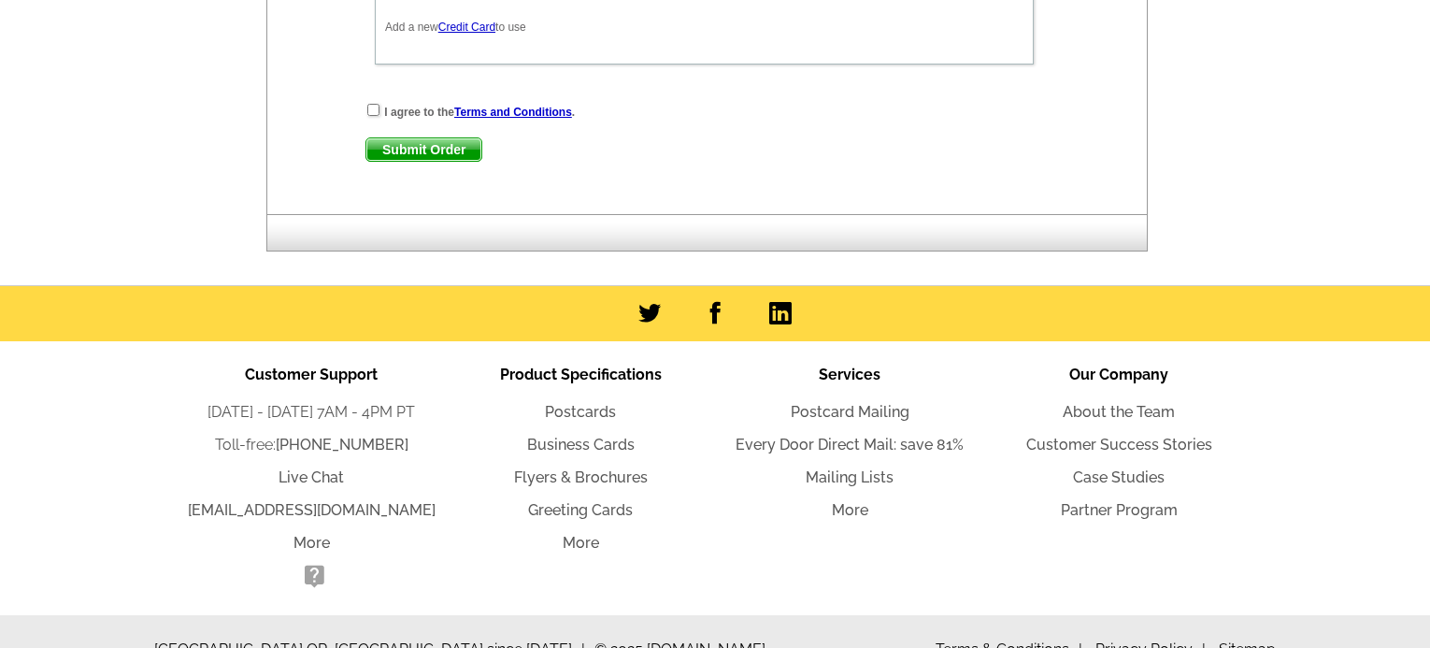
scroll to position [1027, 0]
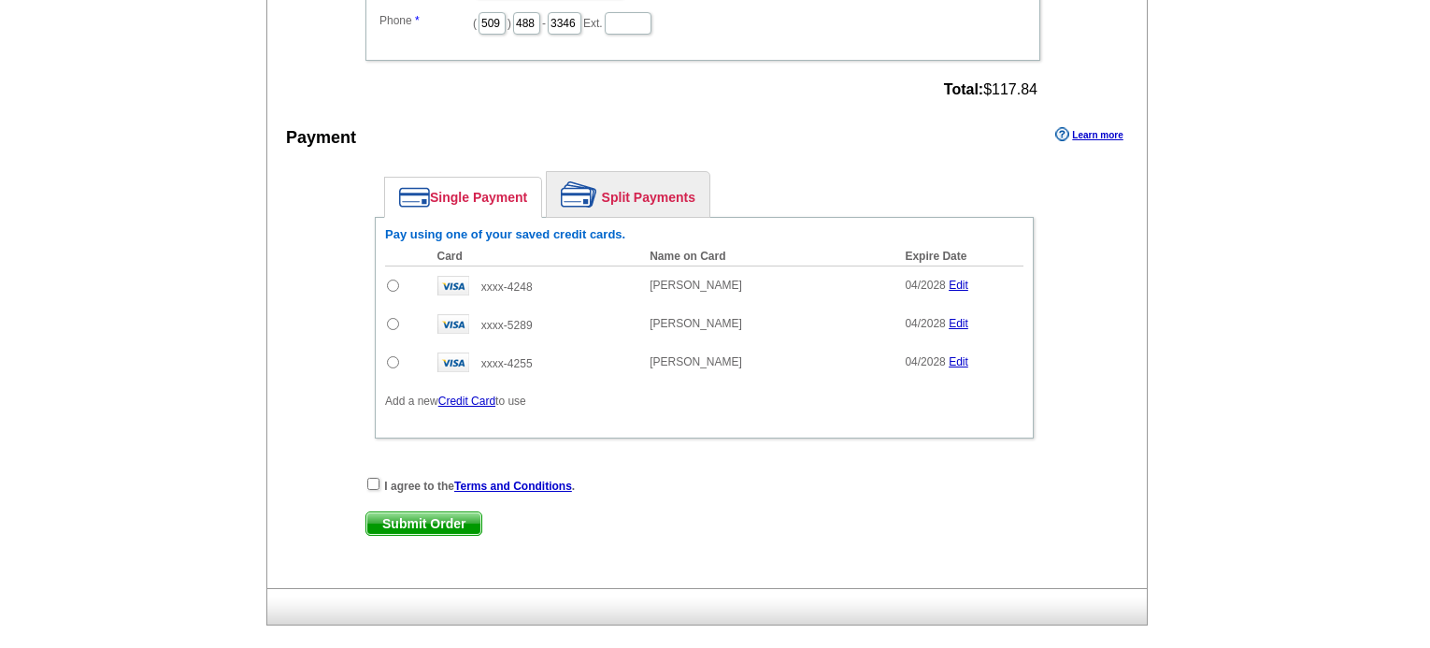
click at [394, 365] on input "radio" at bounding box center [393, 362] width 12 height 12
radio input "true"
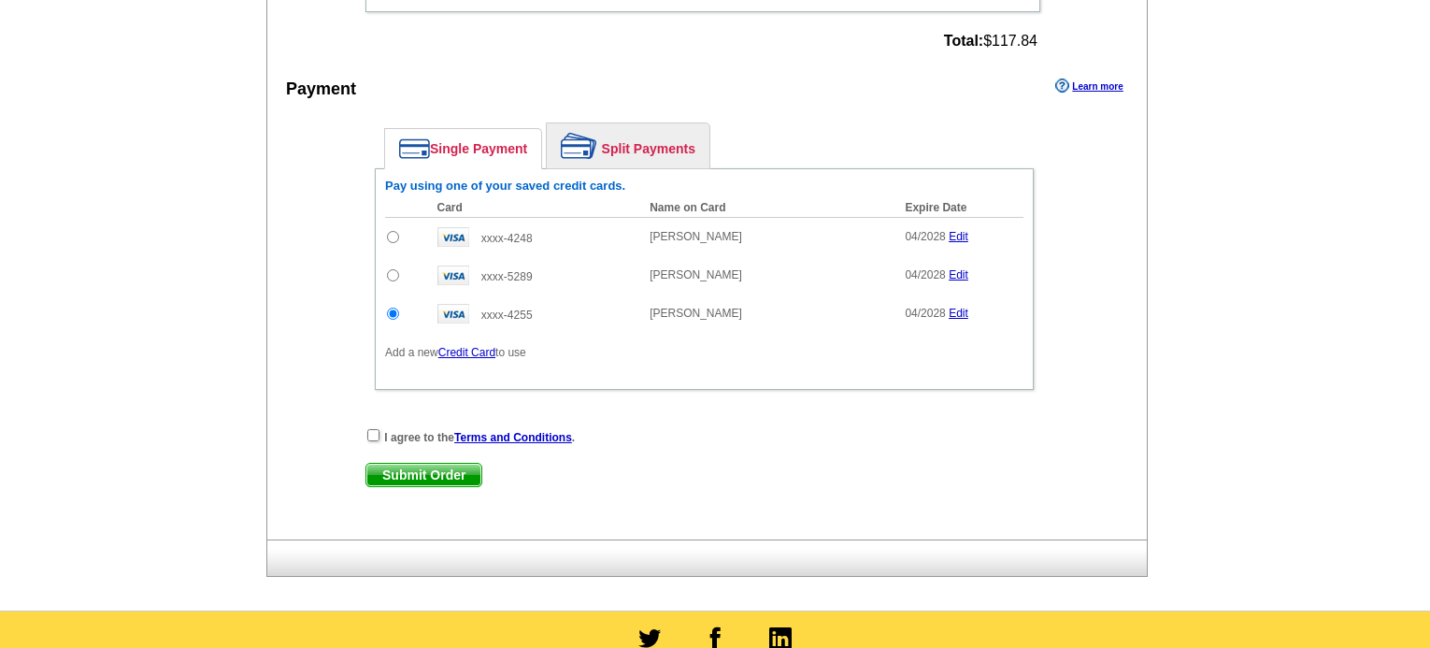
scroll to position [1120, 0]
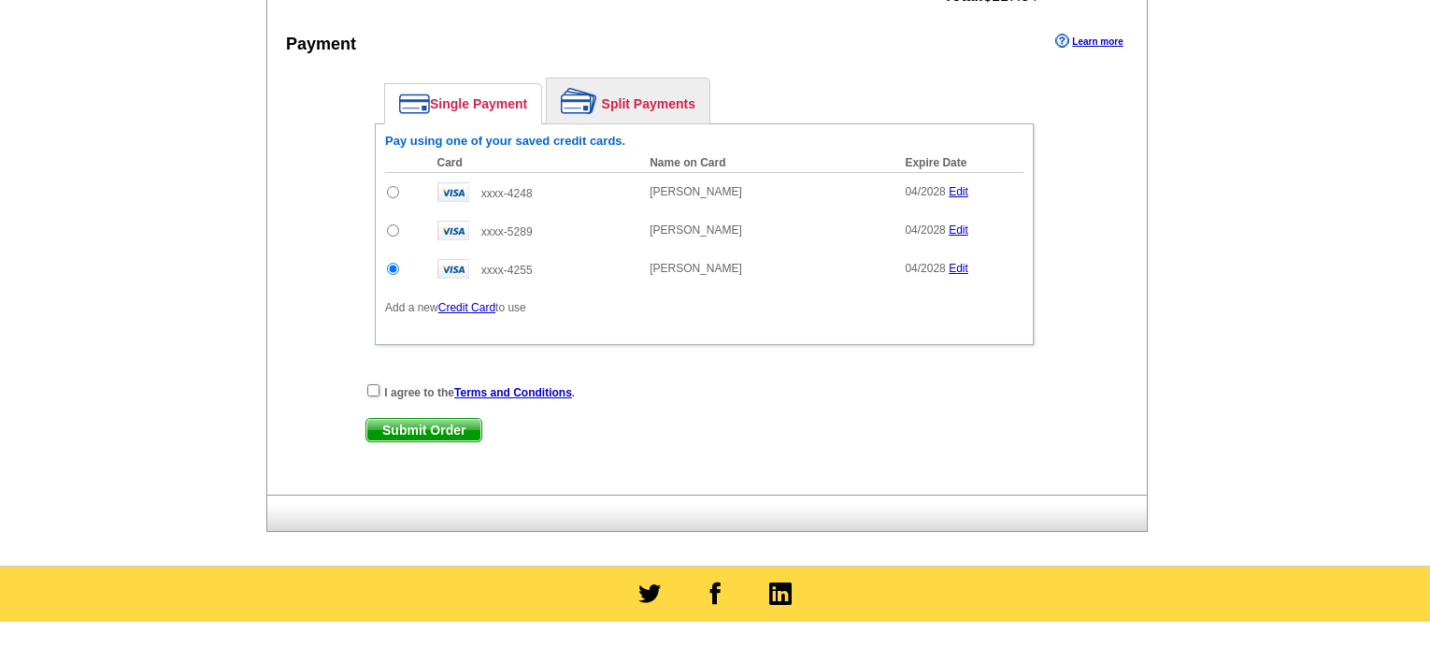
click at [448, 429] on span "Submit Order" at bounding box center [423, 430] width 115 height 22
click at [373, 393] on input "checkbox" at bounding box center [373, 390] width 12 height 12
checkbox input "true"
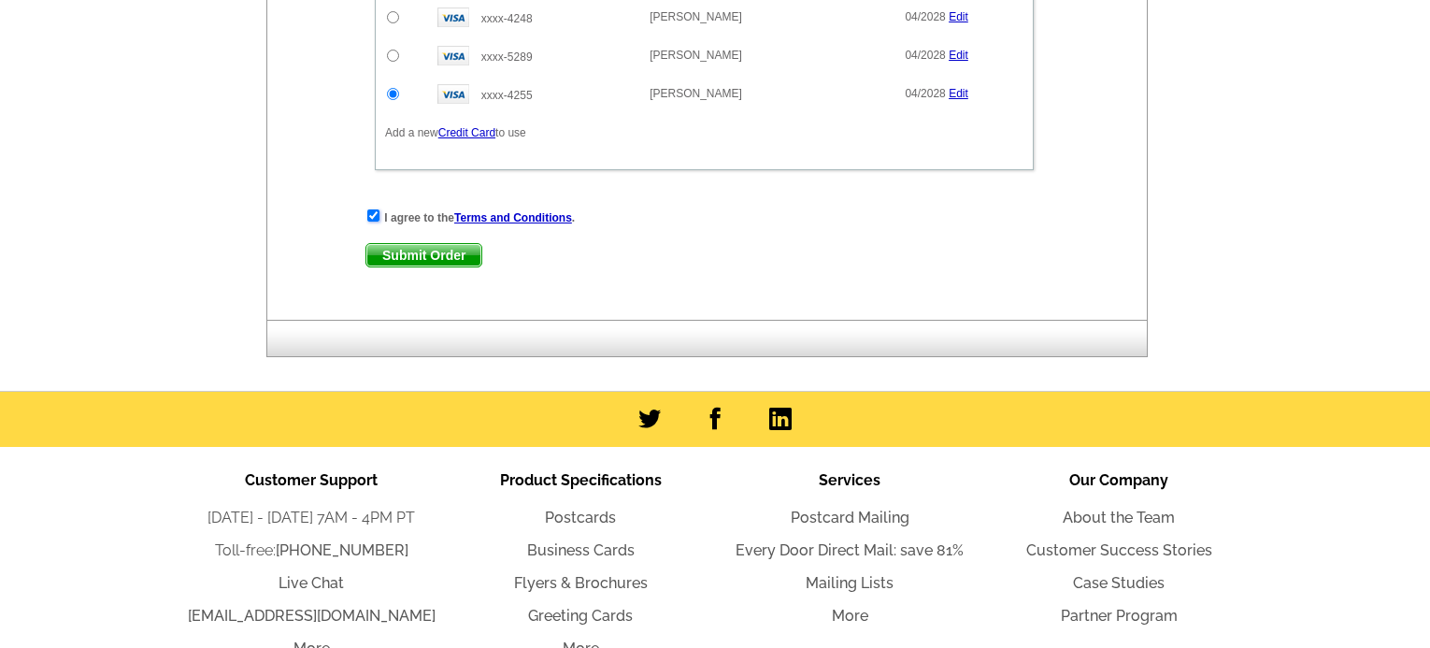
scroll to position [1307, 0]
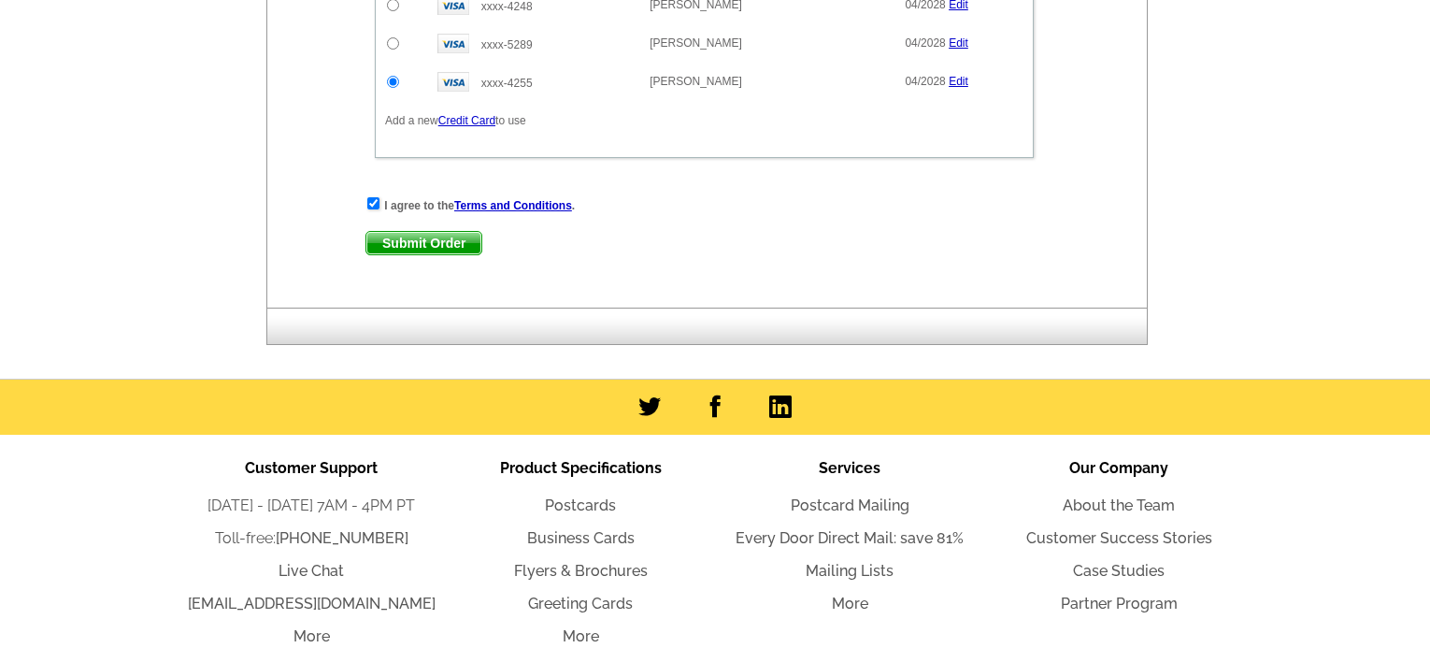
click at [437, 248] on span "Submit Order" at bounding box center [423, 243] width 115 height 22
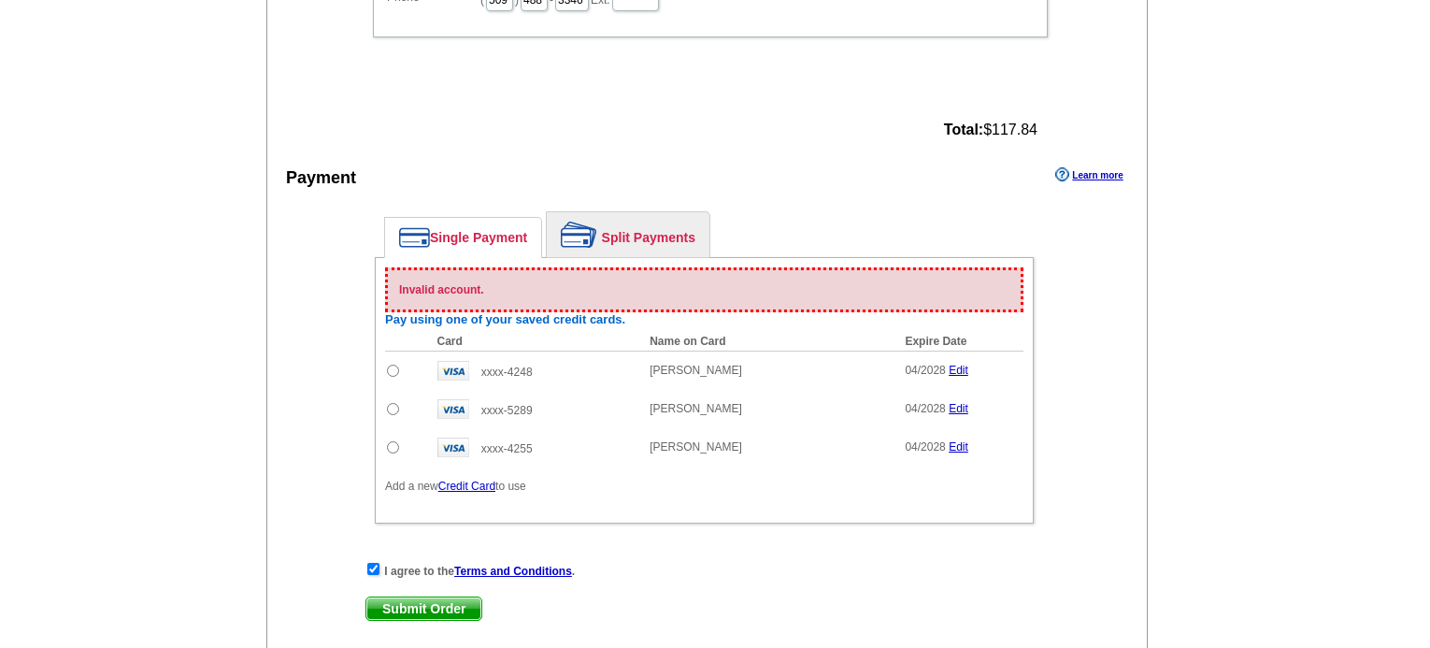
scroll to position [1028, 0]
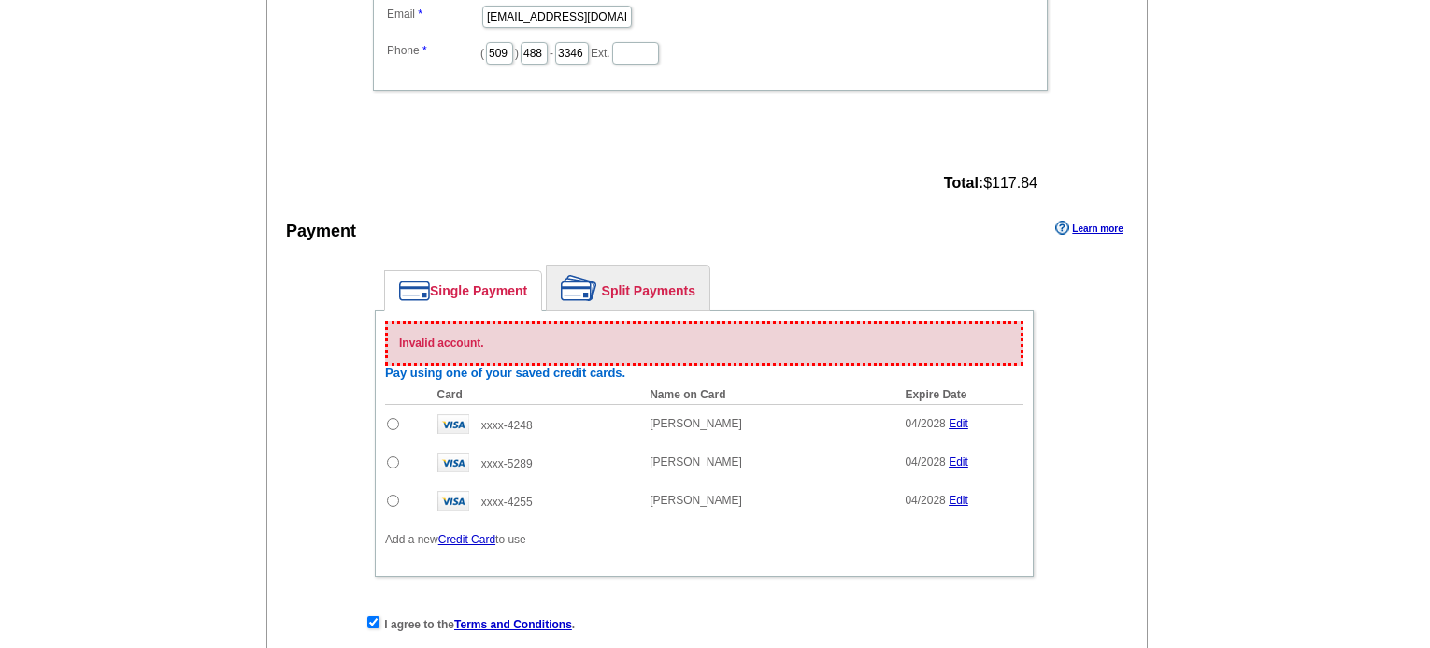
click at [507, 338] on p "Invalid account." at bounding box center [709, 343] width 621 height 17
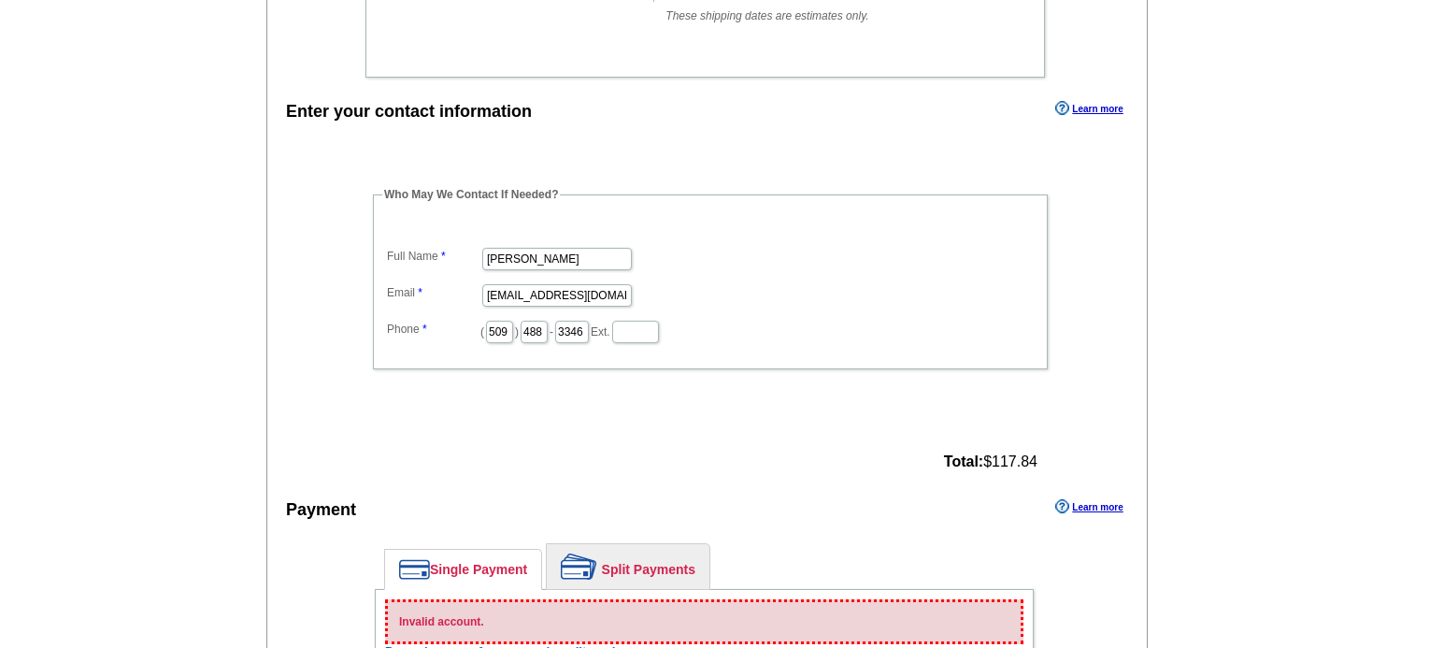
scroll to position [748, 0]
